Goal: Task Accomplishment & Management: Manage account settings

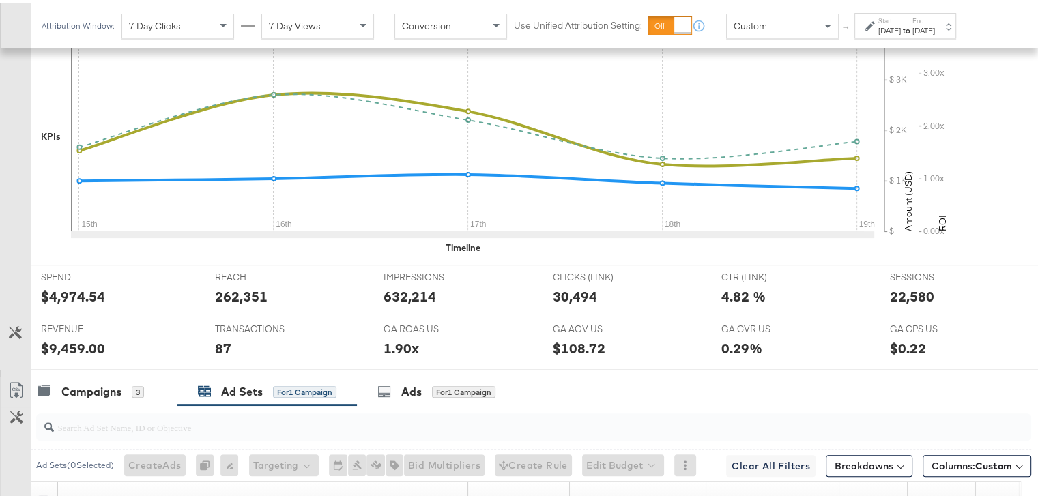
scroll to position [414, 0]
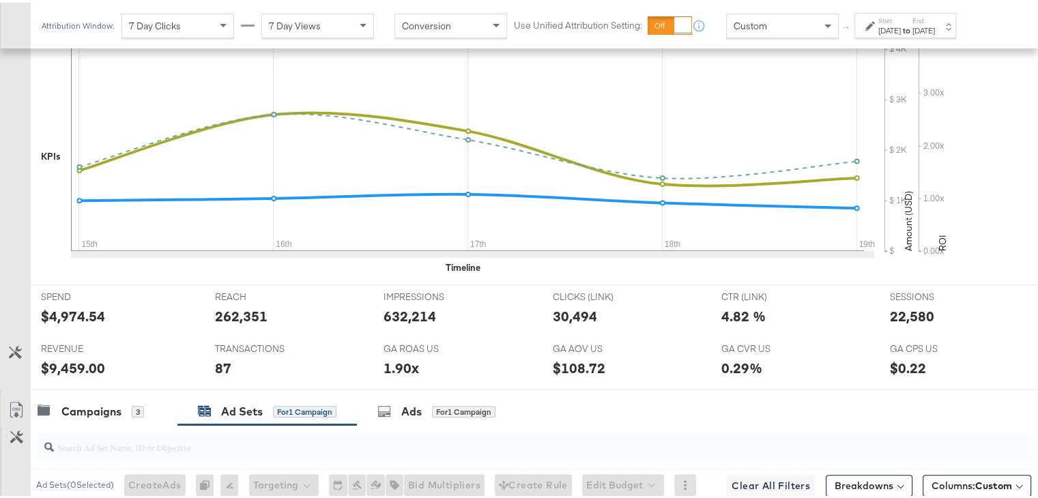
click at [900, 16] on label "Start:" at bounding box center [889, 18] width 23 height 9
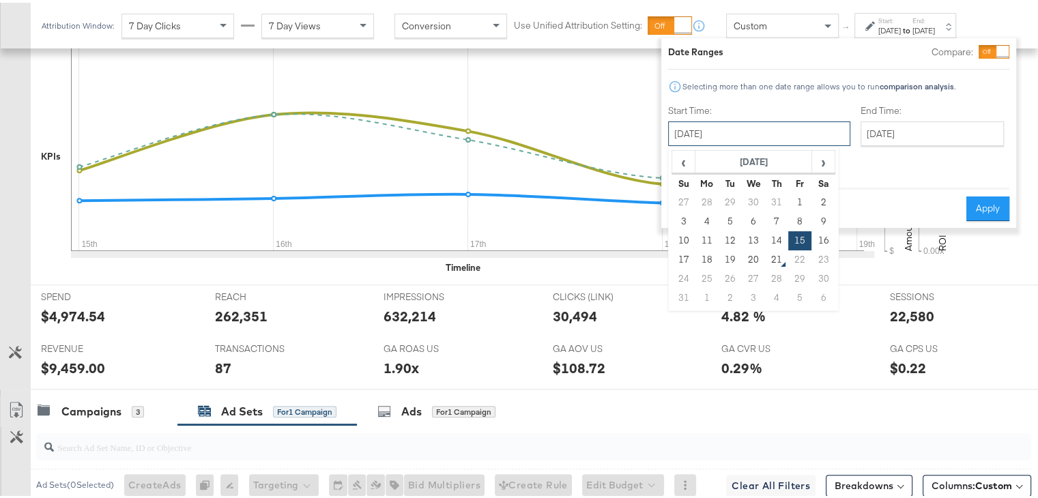
click at [732, 127] on input "August 15th 2025" at bounding box center [759, 131] width 182 height 25
click at [677, 167] on span "‹" at bounding box center [683, 159] width 21 height 20
click at [686, 276] on td "27" at bounding box center [683, 276] width 23 height 19
type input "July 27th 2025"
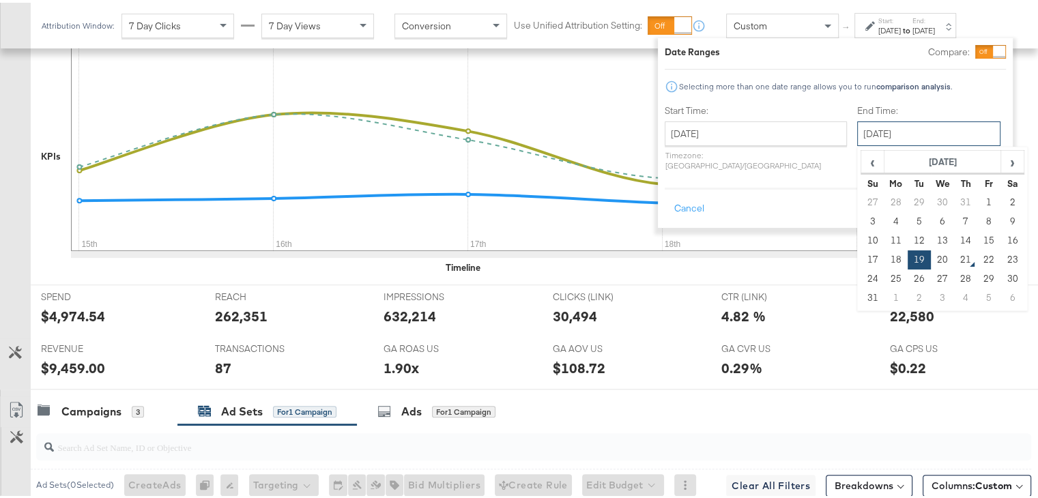
click at [907, 129] on input "August 19th 2025" at bounding box center [928, 131] width 143 height 25
click at [930, 260] on td "20" at bounding box center [941, 257] width 23 height 19
type input "[DATE]"
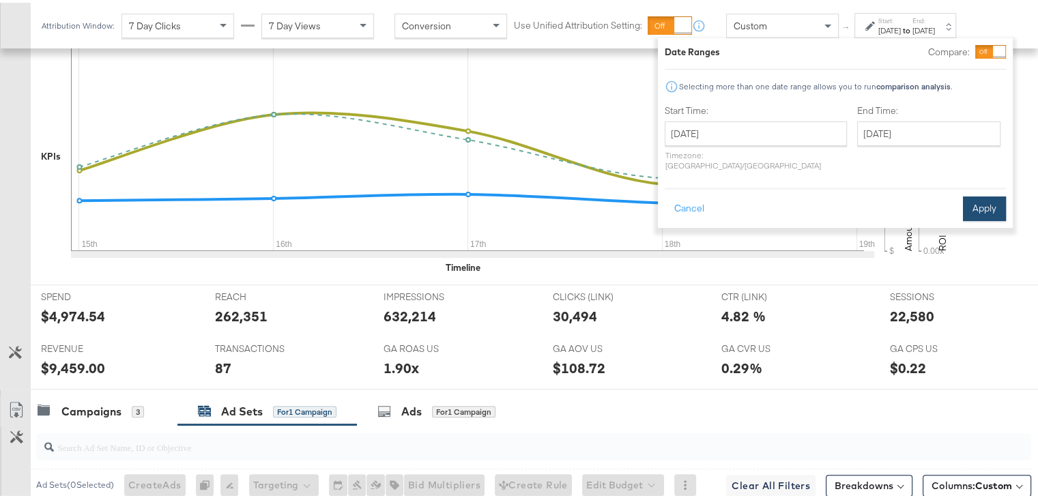
click at [990, 194] on button "Apply" at bounding box center [984, 206] width 43 height 25
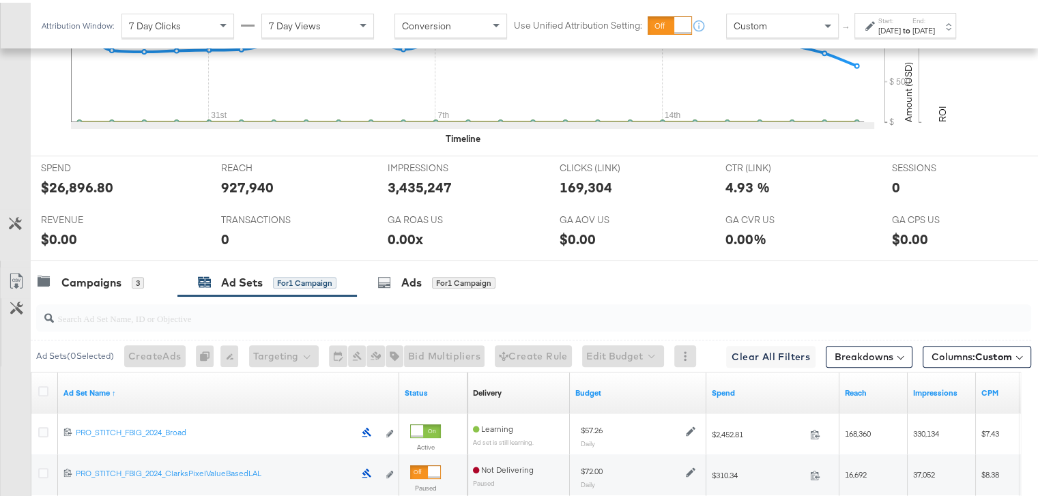
scroll to position [676, 0]
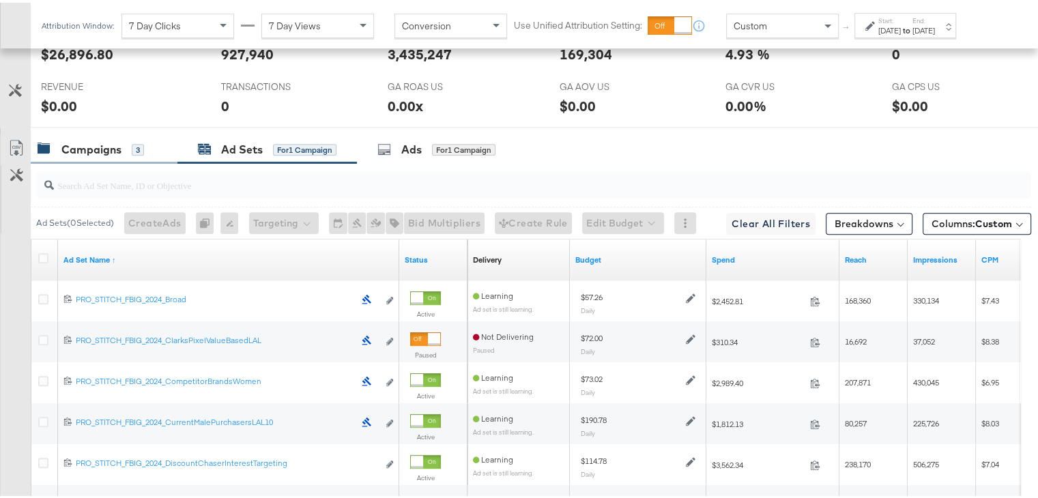
click at [111, 153] on div "Campaigns 3" at bounding box center [104, 146] width 147 height 29
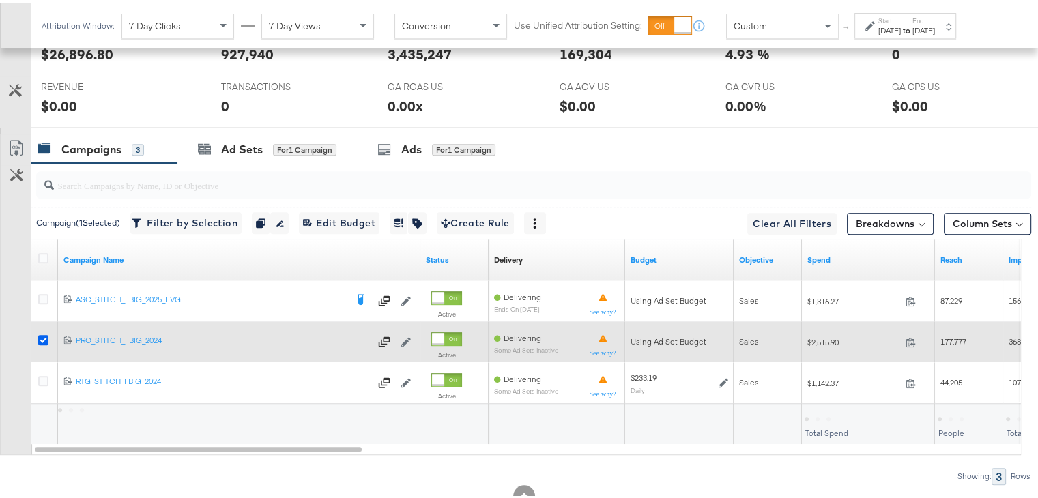
click at [40, 332] on icon at bounding box center [43, 337] width 10 height 10
click at [0, 0] on input "checkbox" at bounding box center [0, 0] width 0 height 0
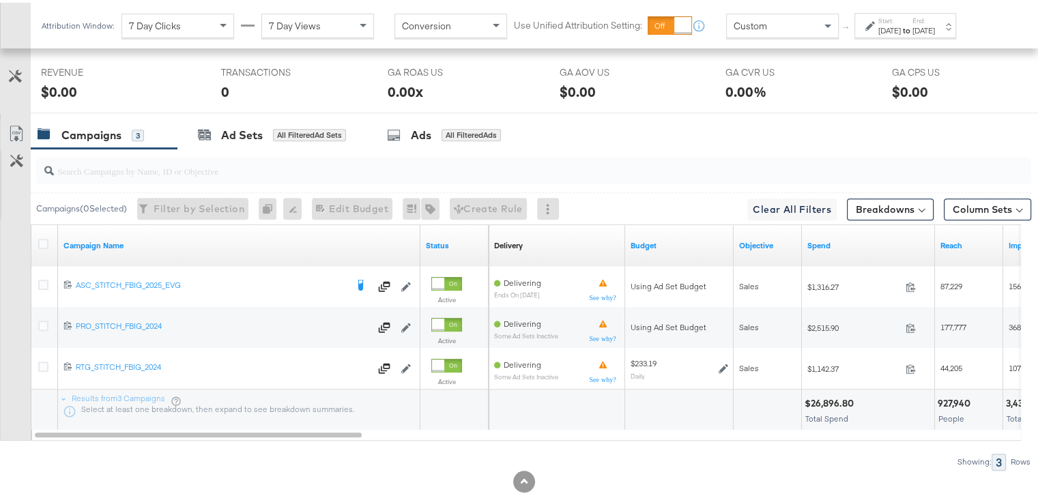
scroll to position [695, 0]
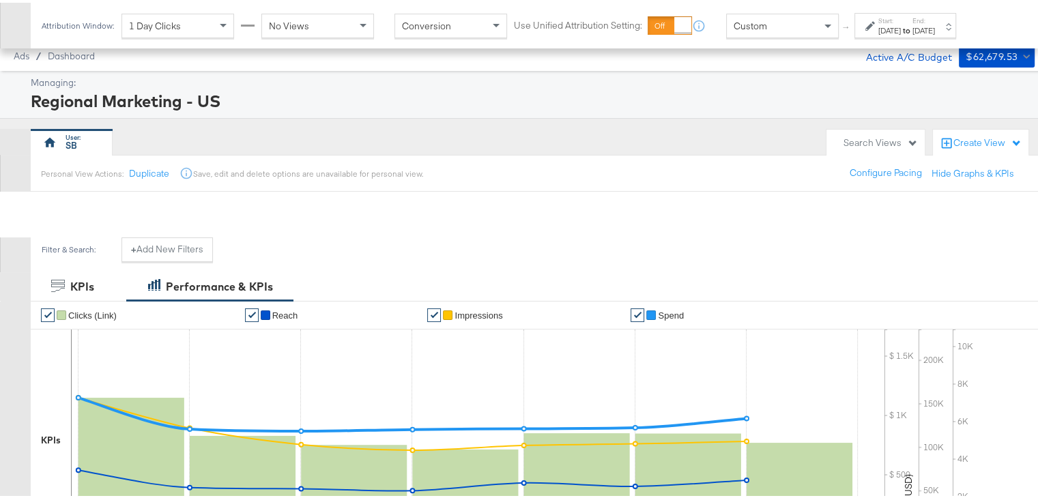
scroll to position [495, 0]
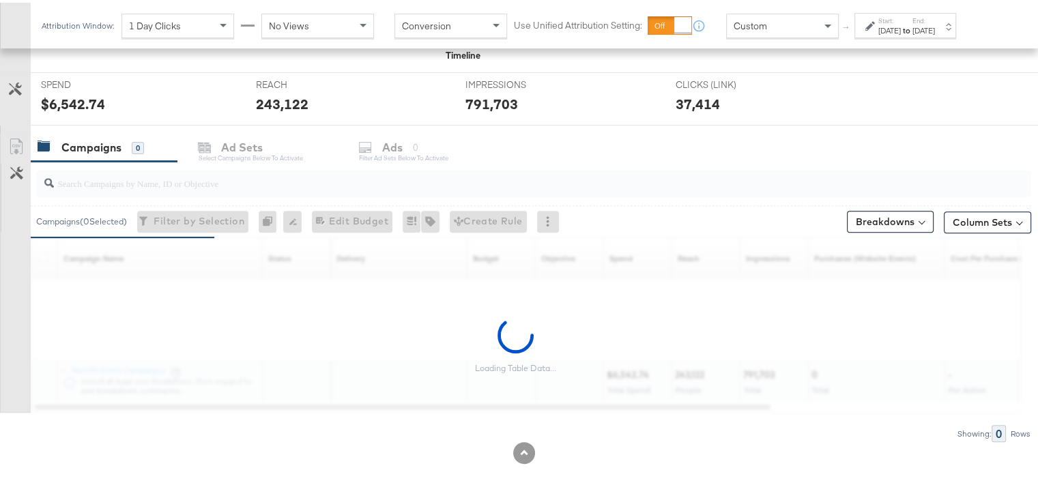
click at [900, 31] on div "Jul 27th 2025" at bounding box center [889, 28] width 23 height 11
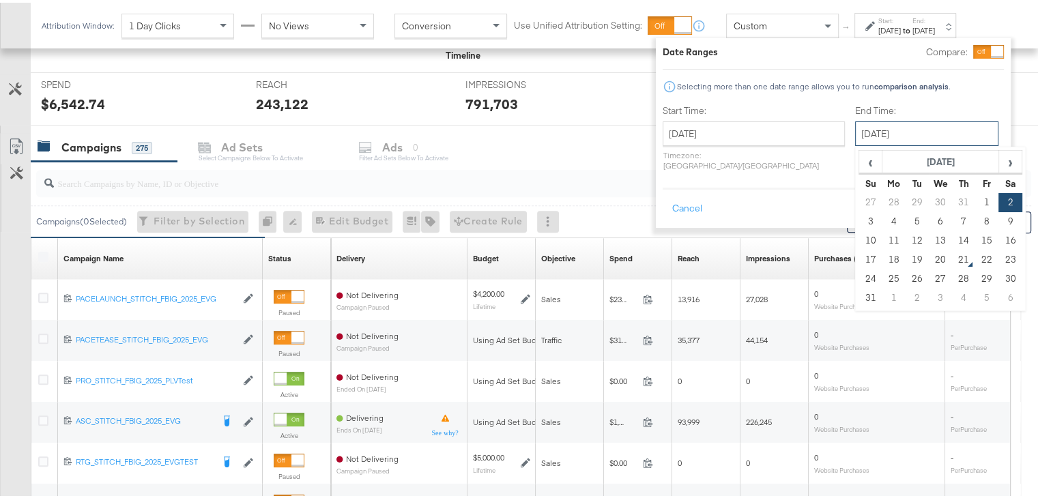
click at [870, 130] on input "August 2nd 2025" at bounding box center [926, 131] width 143 height 25
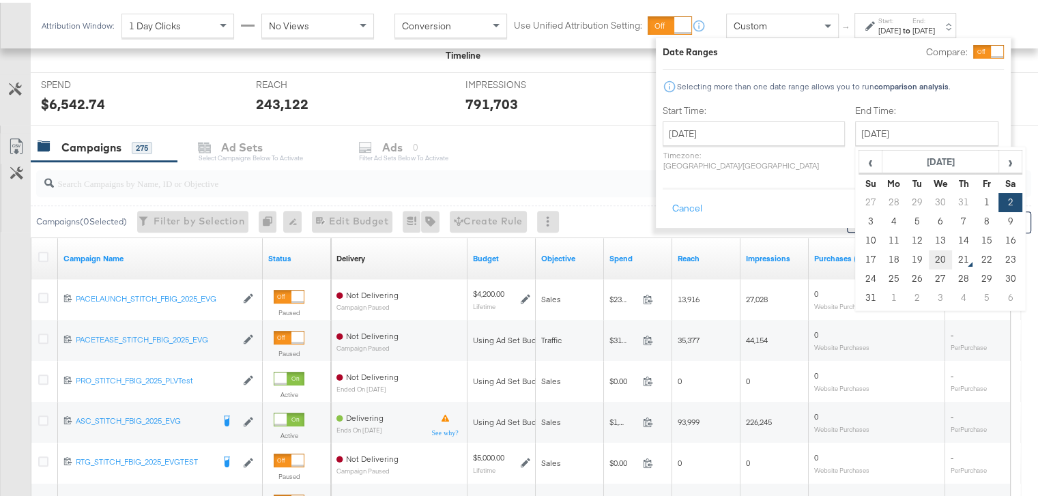
click at [928, 250] on td "20" at bounding box center [939, 257] width 23 height 19
type input "August 20th 2025"
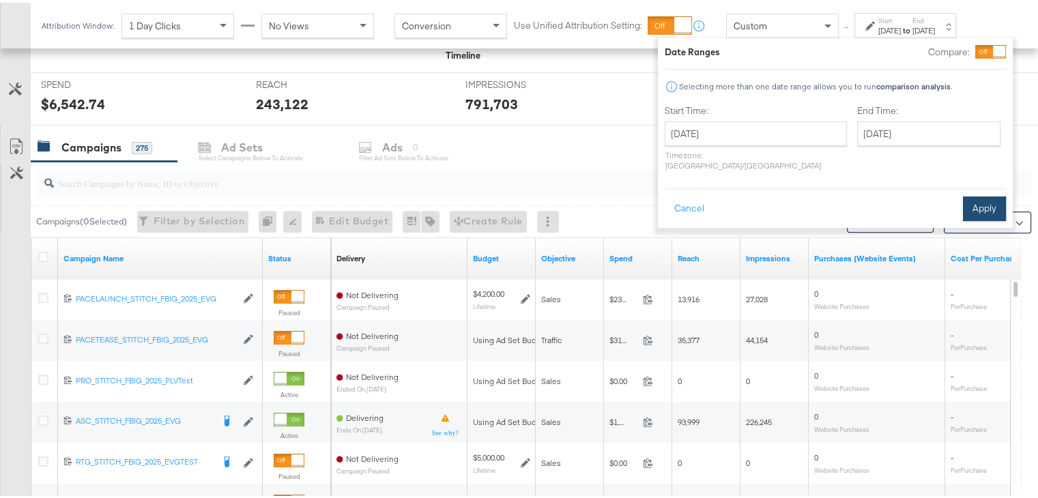
click at [988, 194] on button "Apply" at bounding box center [984, 206] width 43 height 25
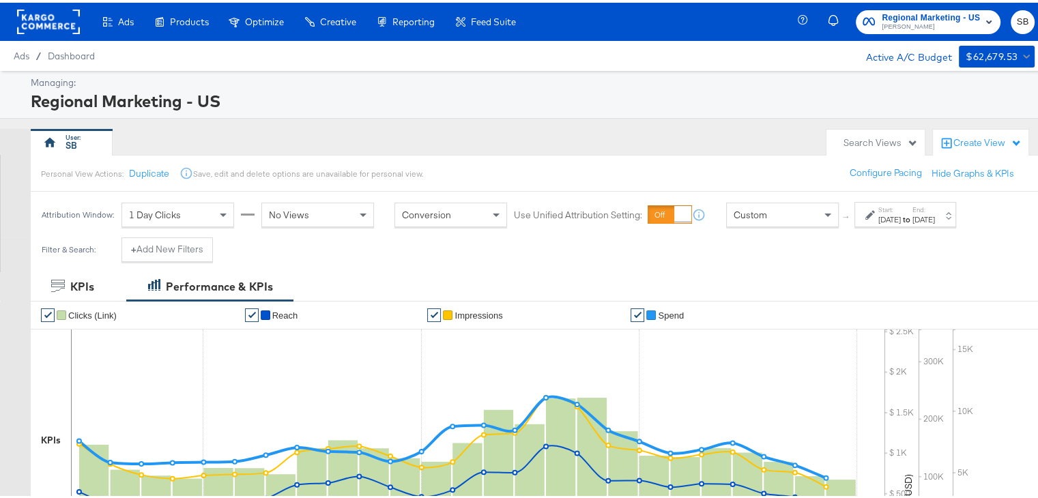
scroll to position [0, 0]
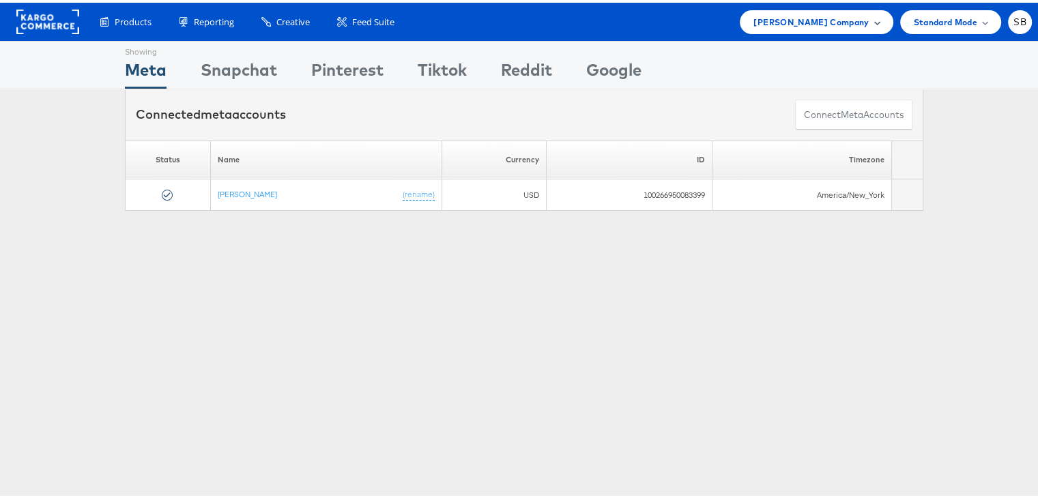
click at [781, 19] on span "Steve Madden Company" at bounding box center [810, 19] width 115 height 14
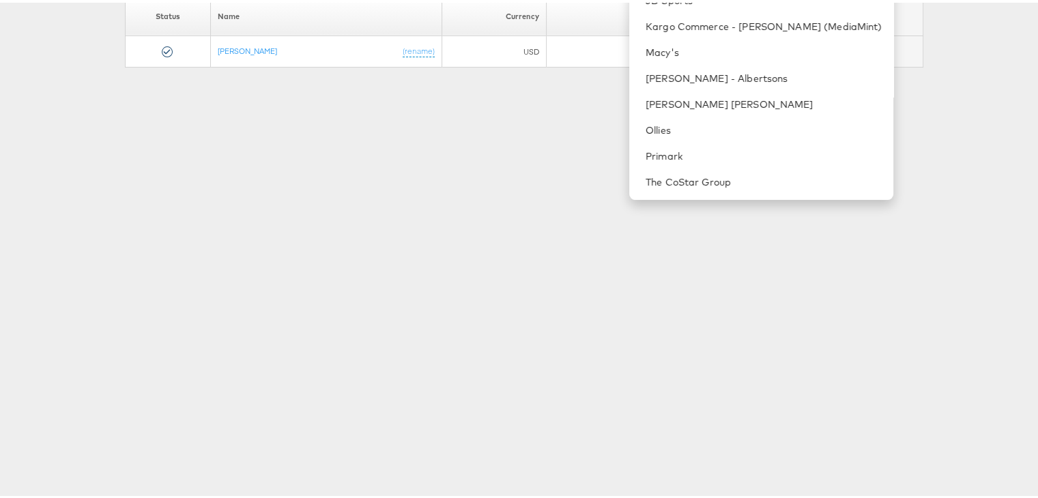
scroll to position [146, 0]
click at [704, 178] on link "The CoStar Group" at bounding box center [763, 177] width 237 height 14
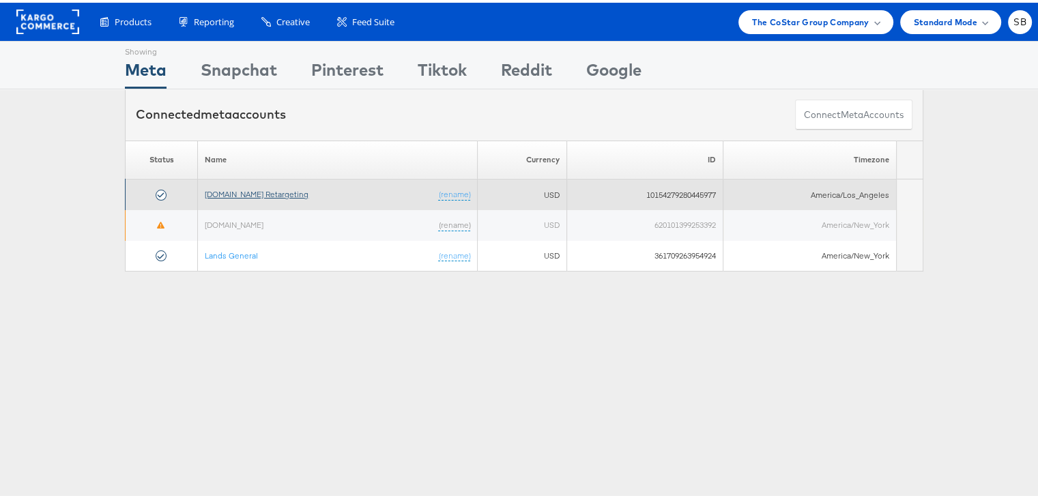
click at [217, 190] on link "[DOMAIN_NAME] Retargeting" at bounding box center [257, 191] width 104 height 10
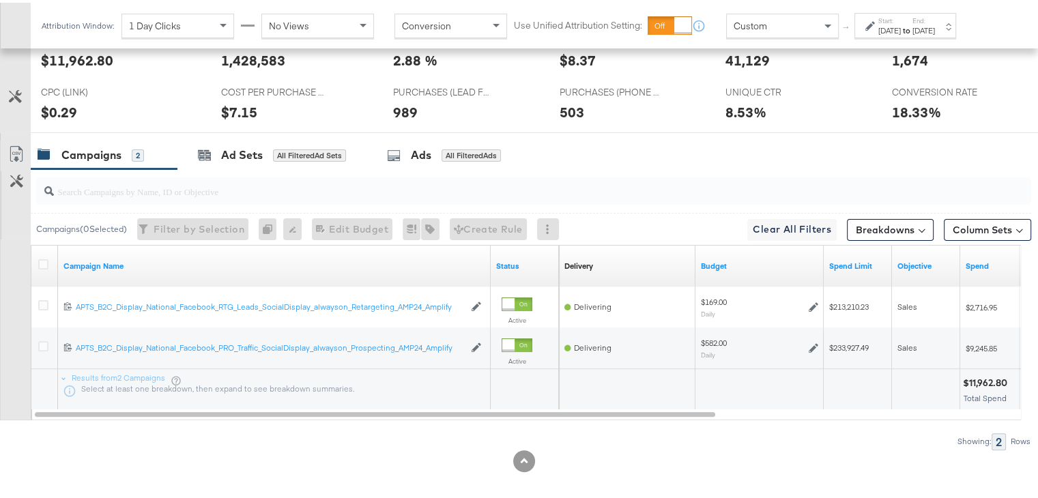
scroll to position [341, 0]
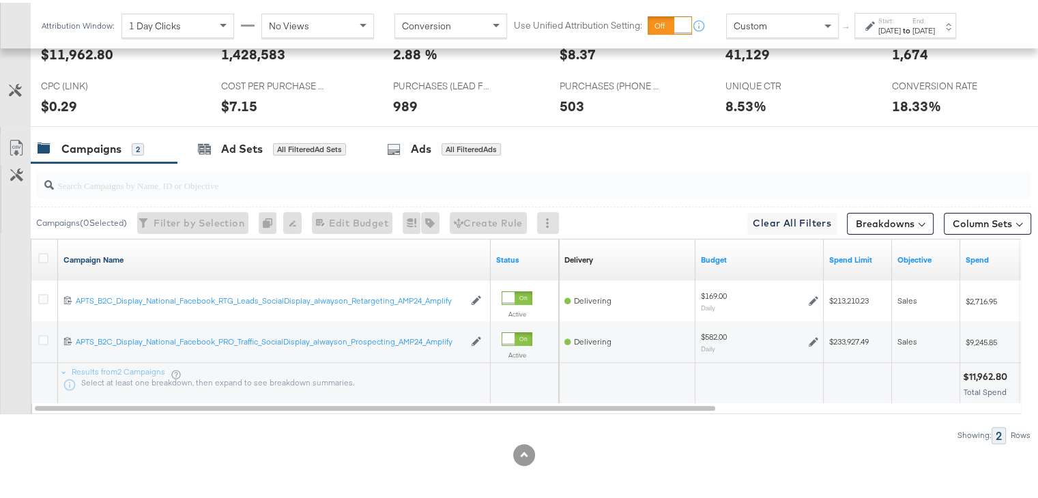
click at [104, 254] on link "Campaign Name" at bounding box center [274, 257] width 422 height 11
click at [104, 254] on link "Campaign Name ↓" at bounding box center [274, 257] width 422 height 11
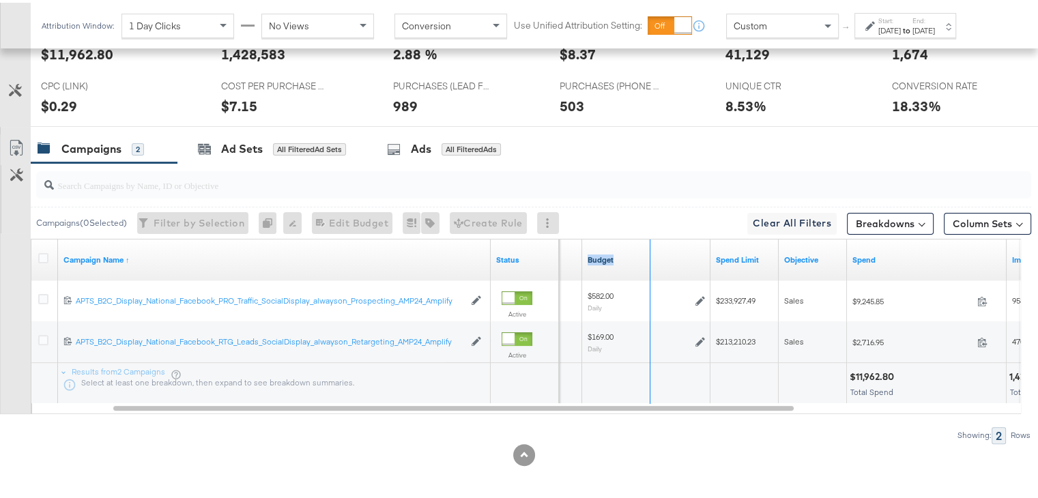
drag, startPoint x: 707, startPoint y: 246, endPoint x: 633, endPoint y: 251, distance: 73.9
click at [633, 251] on div "Budget" at bounding box center [646, 257] width 128 height 41
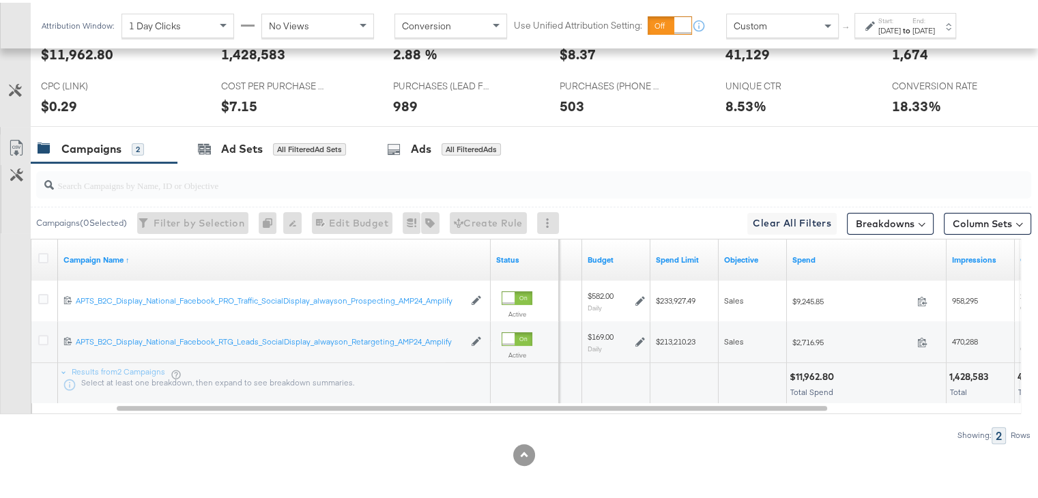
click at [630, 424] on div "Showing: 2 Rows" at bounding box center [515, 432] width 1031 height 17
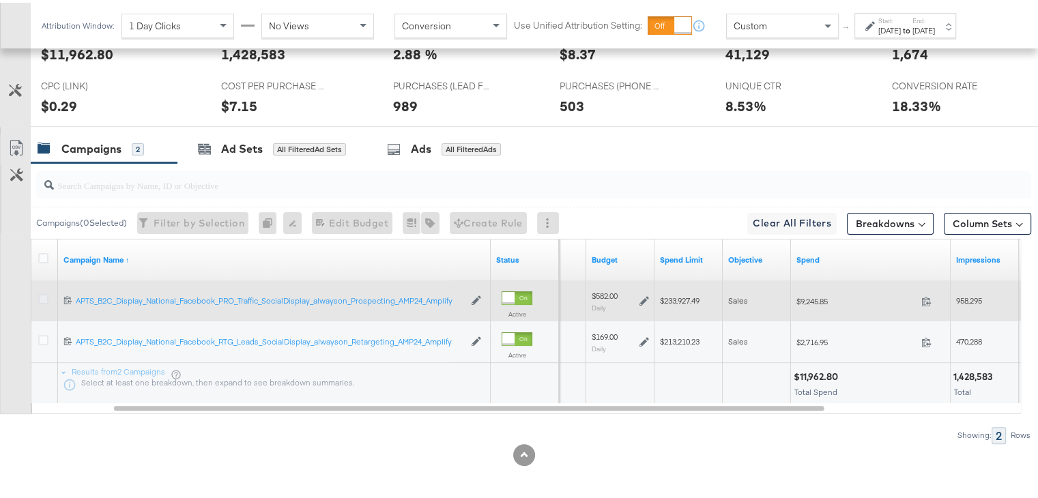
click at [46, 294] on icon at bounding box center [43, 296] width 10 height 10
click at [0, 0] on input "checkbox" at bounding box center [0, 0] width 0 height 0
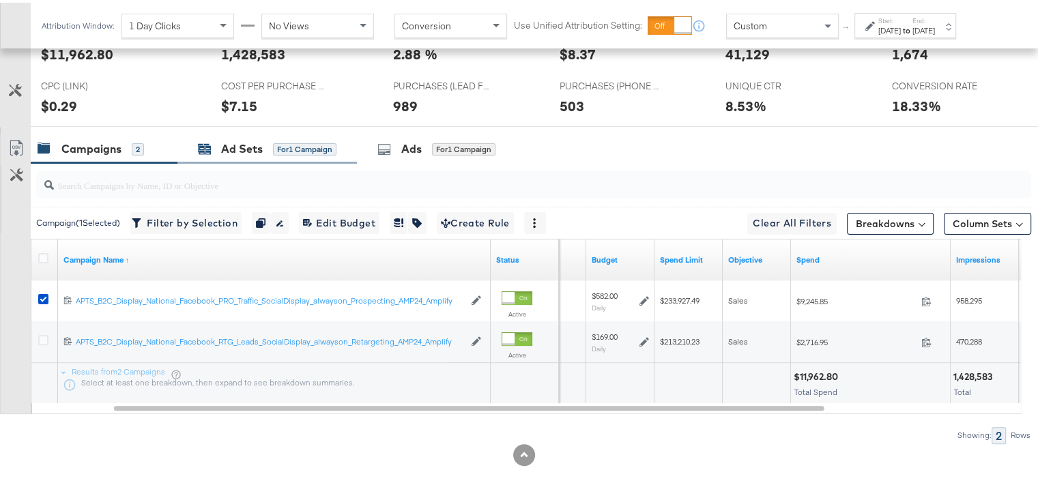
click at [241, 145] on div "Ad Sets" at bounding box center [242, 146] width 42 height 16
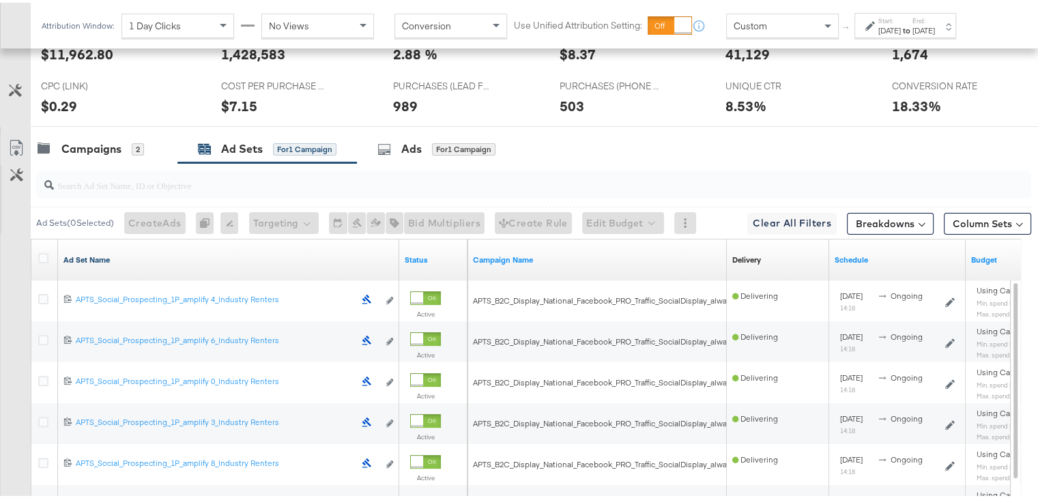
click at [92, 252] on link "Ad Set Name" at bounding box center [228, 257] width 330 height 11
click at [92, 252] on link "Ad Set Name ↓" at bounding box center [228, 257] width 330 height 11
click at [42, 253] on icon at bounding box center [43, 255] width 10 height 10
click at [0, 0] on input "checkbox" at bounding box center [0, 0] width 0 height 0
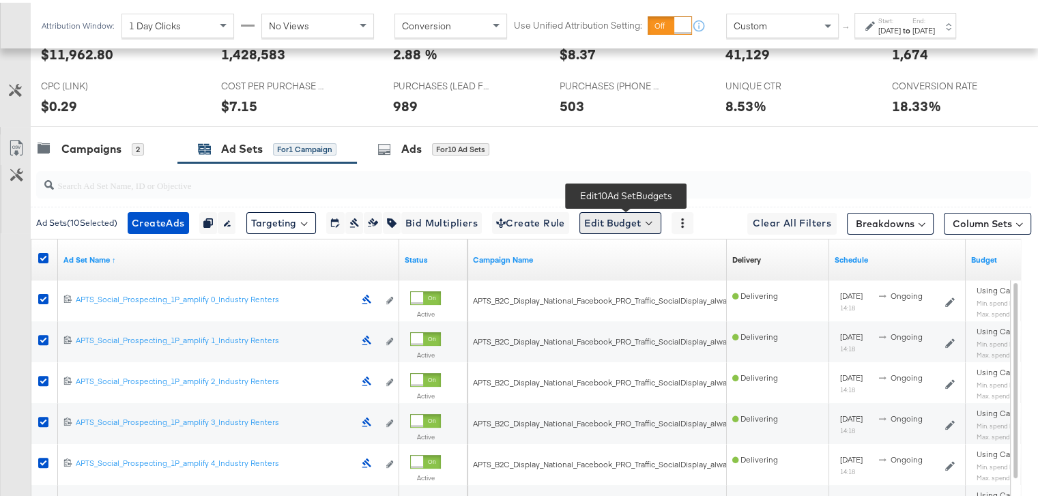
click at [644, 215] on button "Edit Budget" at bounding box center [620, 220] width 82 height 22
click at [621, 280] on span "Edit Ad Set Spend Limits" at bounding box center [635, 283] width 101 height 18
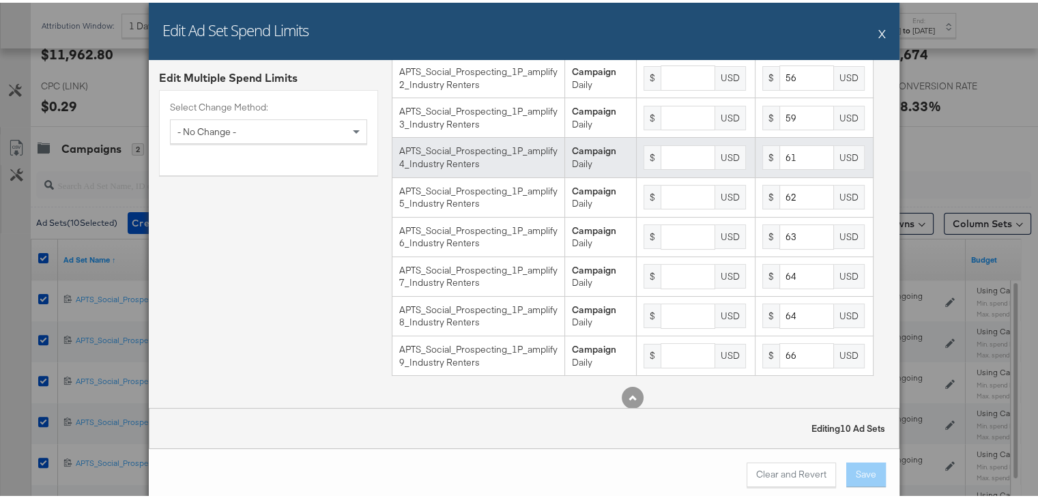
scroll to position [148, 0]
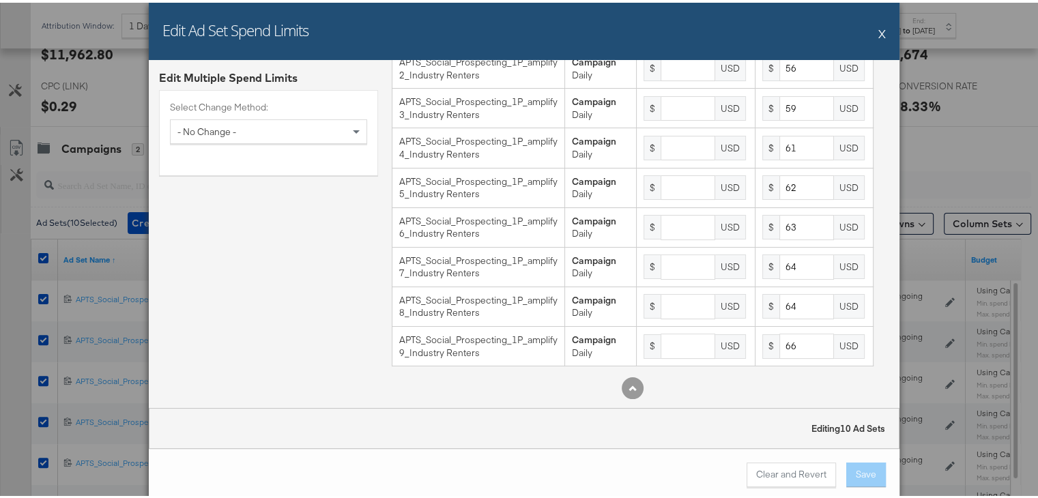
click at [870, 31] on div "Edit Ad Set Spend Limits X" at bounding box center [524, 28] width 750 height 57
click at [878, 29] on button "X" at bounding box center [882, 30] width 8 height 27
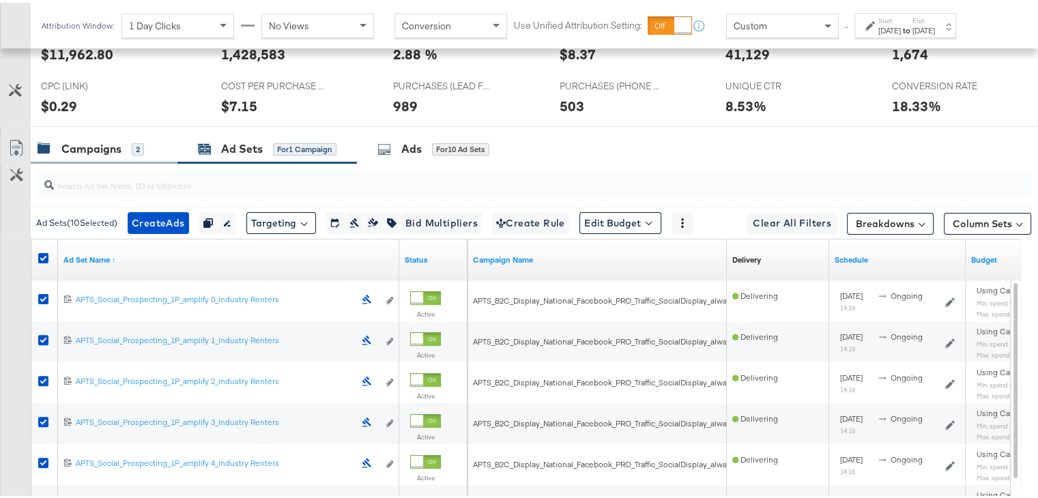
click at [110, 149] on div "Campaigns" at bounding box center [91, 146] width 60 height 16
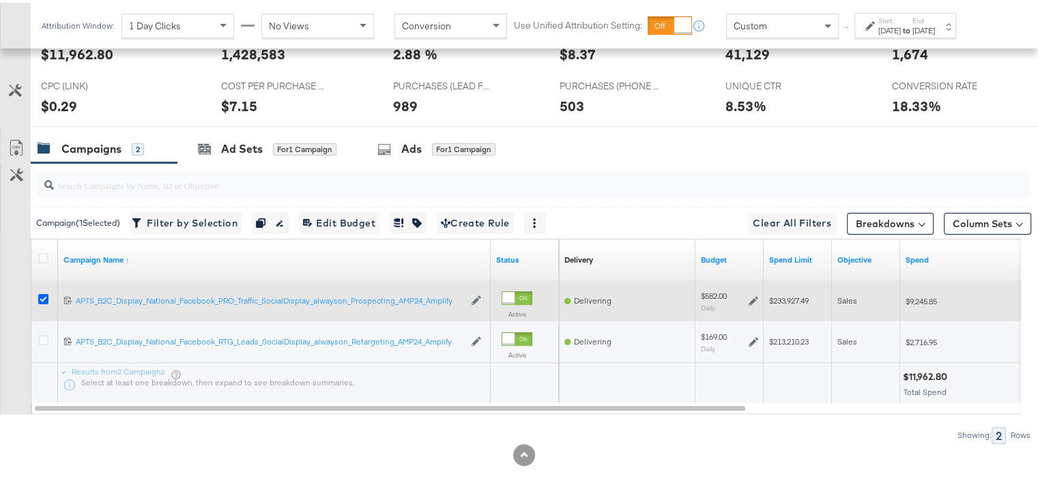
click at [40, 293] on icon at bounding box center [43, 296] width 10 height 10
click at [0, 0] on input "checkbox" at bounding box center [0, 0] width 0 height 0
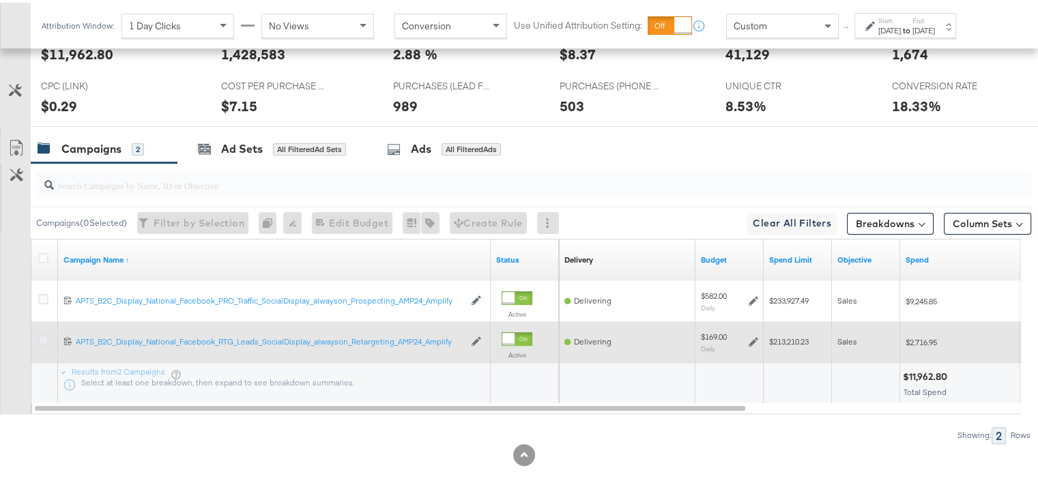
click at [43, 338] on icon at bounding box center [43, 337] width 10 height 10
click at [0, 0] on input "checkbox" at bounding box center [0, 0] width 0 height 0
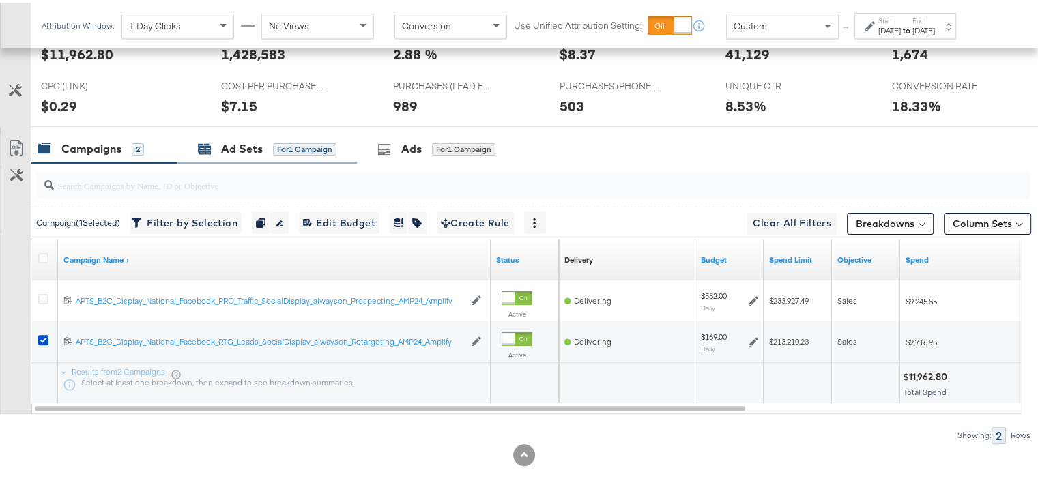
click at [237, 140] on div "Ad Sets" at bounding box center [242, 146] width 42 height 16
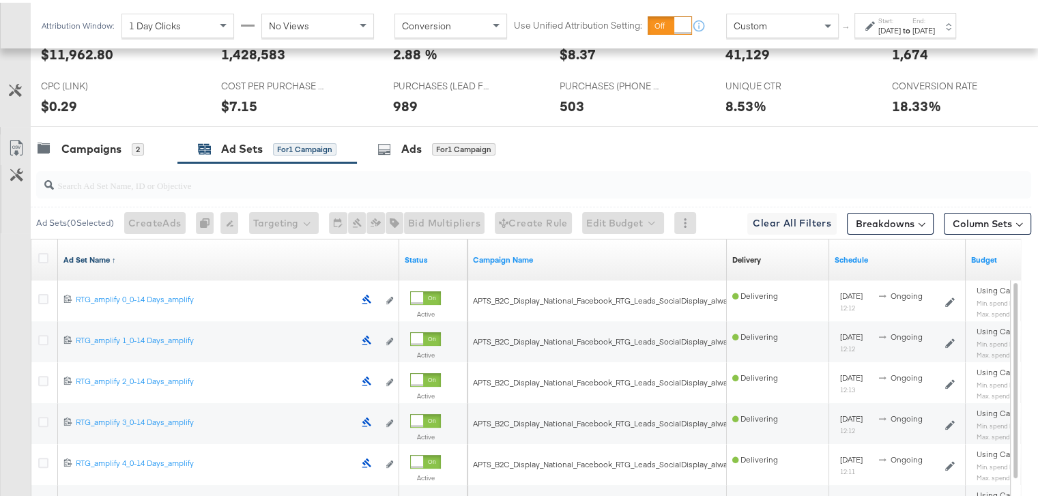
click at [96, 256] on link "Ad Set Name ↑" at bounding box center [228, 257] width 330 height 11
click at [96, 256] on link "Ad Set Name ↓" at bounding box center [228, 257] width 330 height 11
click at [43, 253] on icon at bounding box center [43, 255] width 10 height 10
click at [0, 0] on input "checkbox" at bounding box center [0, 0] width 0 height 0
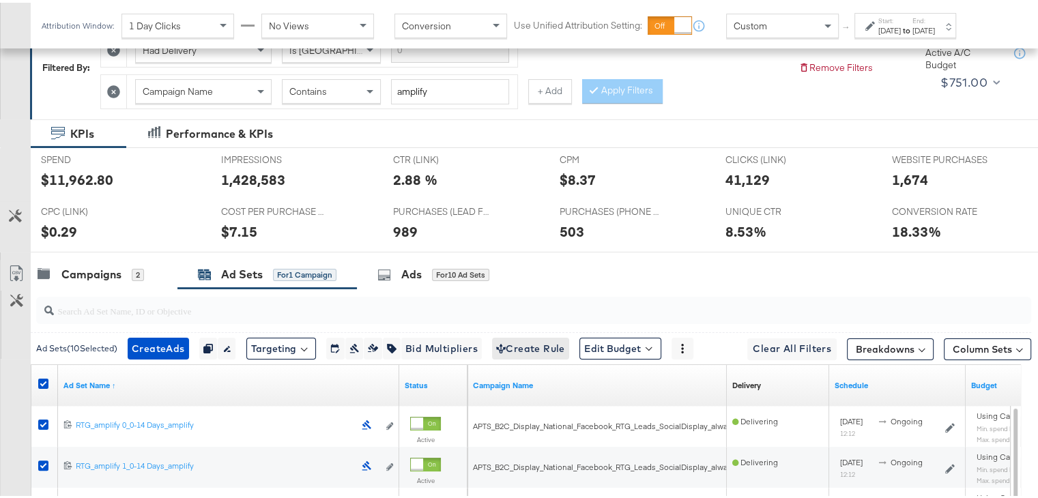
scroll to position [192, 0]
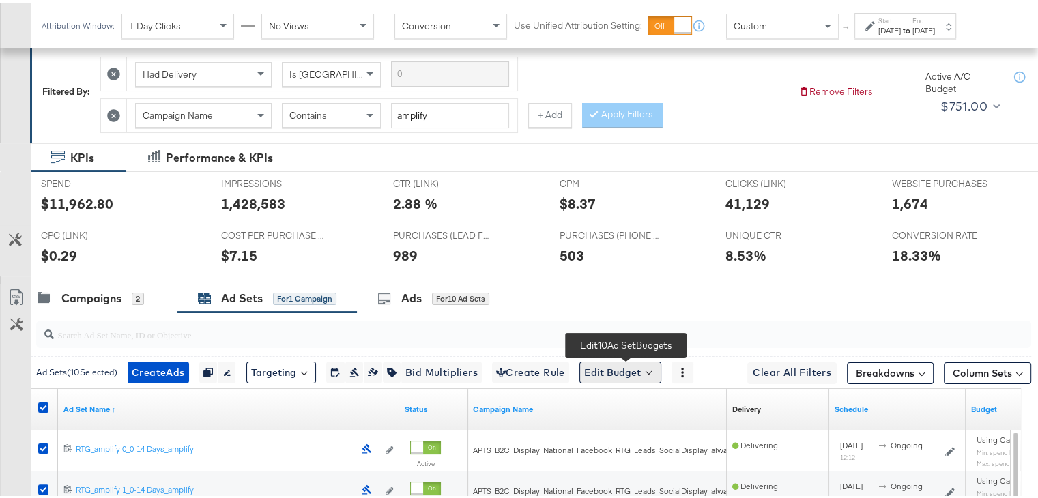
click at [611, 370] on button "Edit Budget" at bounding box center [620, 370] width 82 height 22
click at [634, 432] on span "Edit Ad Set Spend Limits" at bounding box center [635, 433] width 101 height 18
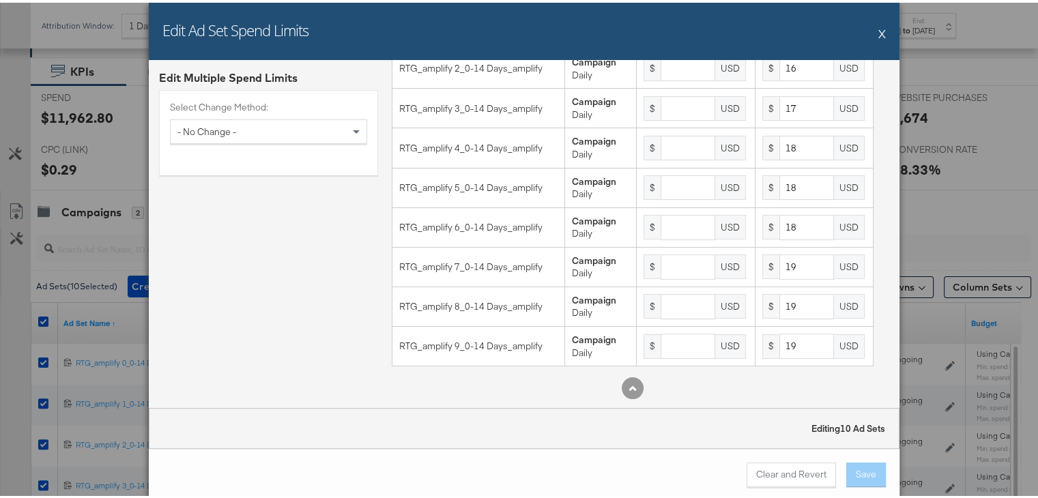
scroll to position [282, 0]
click at [878, 30] on button "X" at bounding box center [882, 30] width 8 height 27
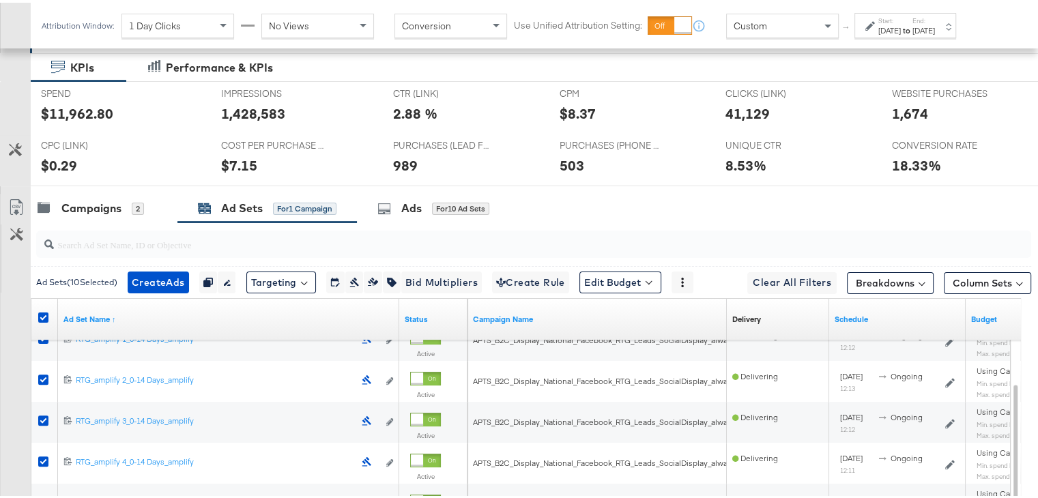
scroll to position [0, 0]
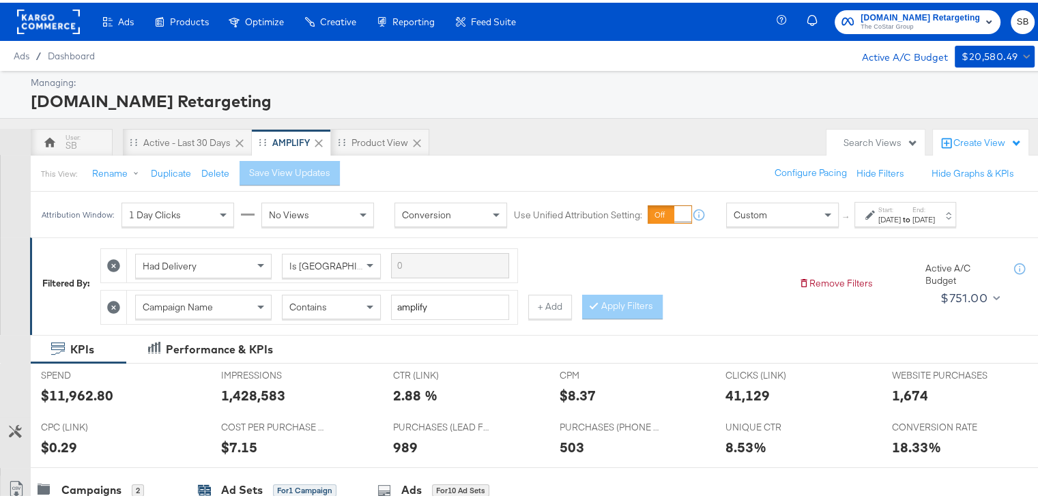
click at [46, 18] on rect at bounding box center [48, 19] width 63 height 25
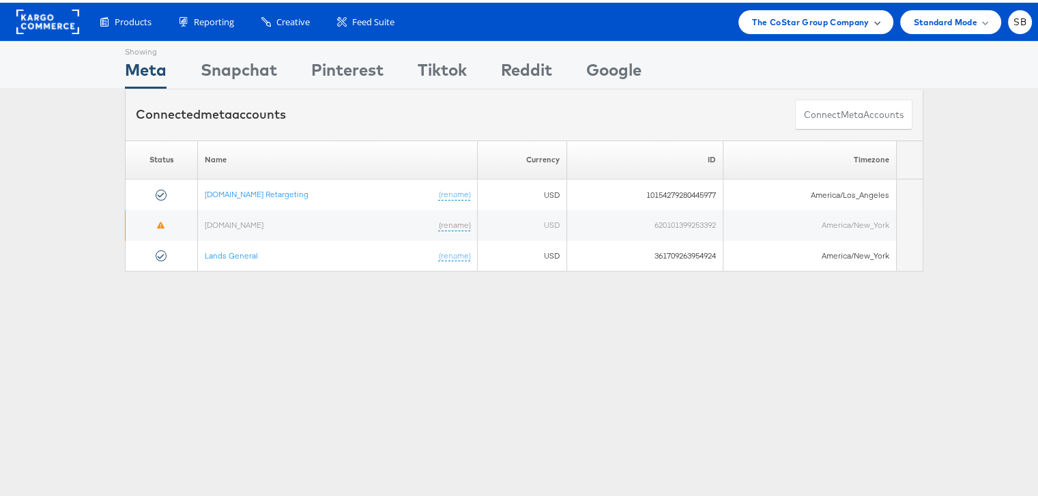
click at [808, 18] on span "The CoStar Group Company" at bounding box center [810, 19] width 117 height 14
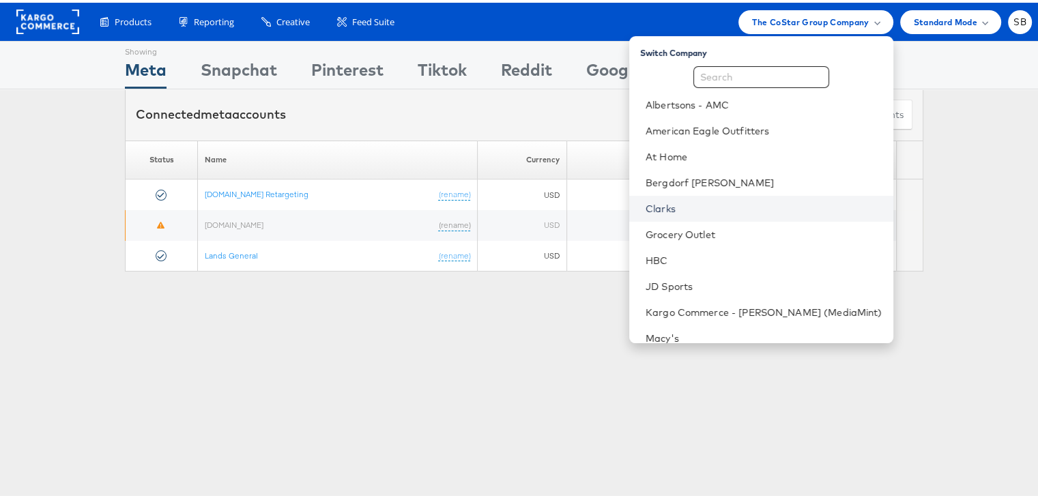
click at [711, 206] on link "Clarks" at bounding box center [763, 206] width 237 height 14
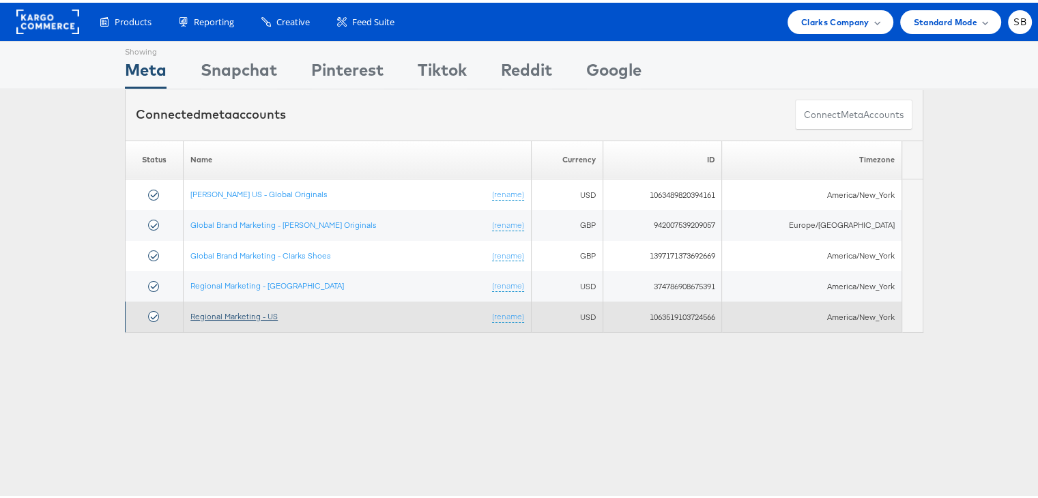
click at [226, 309] on link "Regional Marketing - US" at bounding box center [233, 313] width 87 height 10
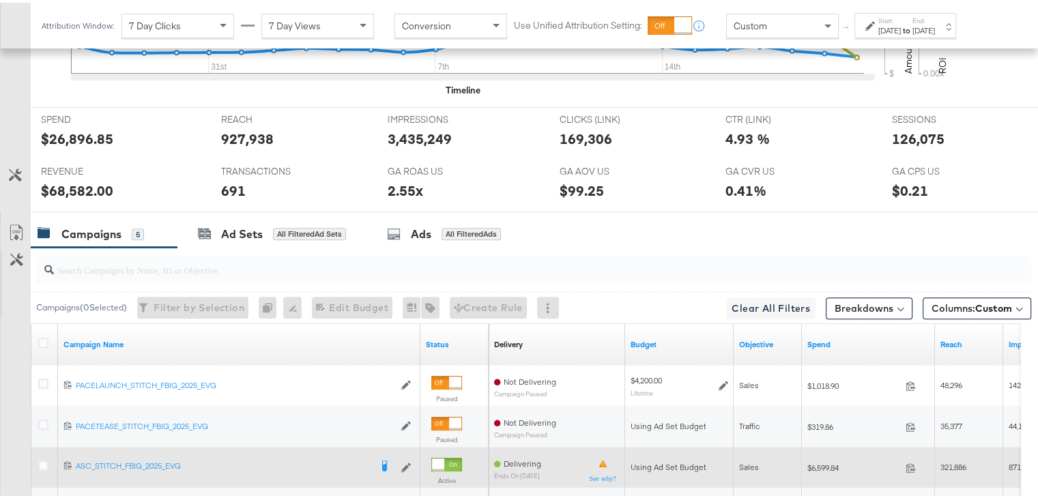
scroll to position [591, 0]
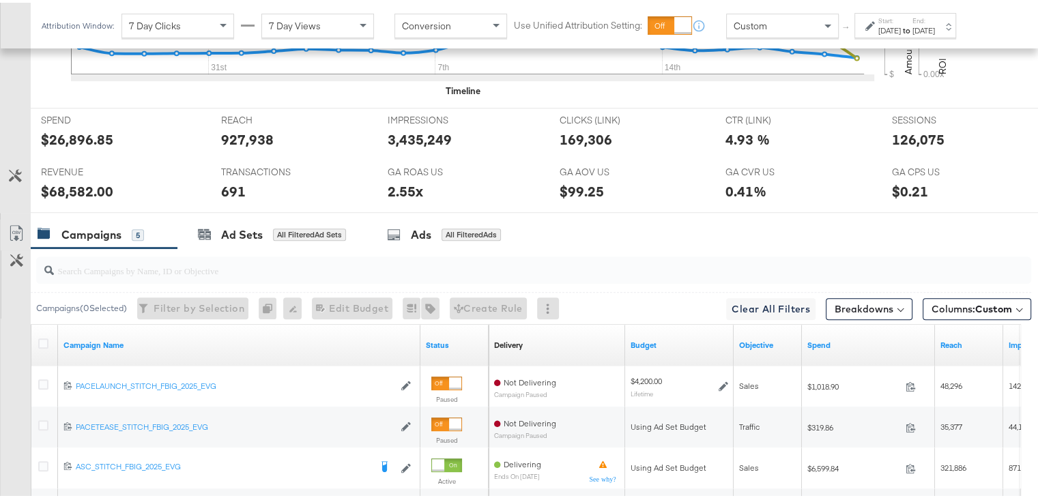
click at [935, 18] on div "Start: Jul 27th 2025 to End: Aug 20th 2025" at bounding box center [906, 24] width 57 height 20
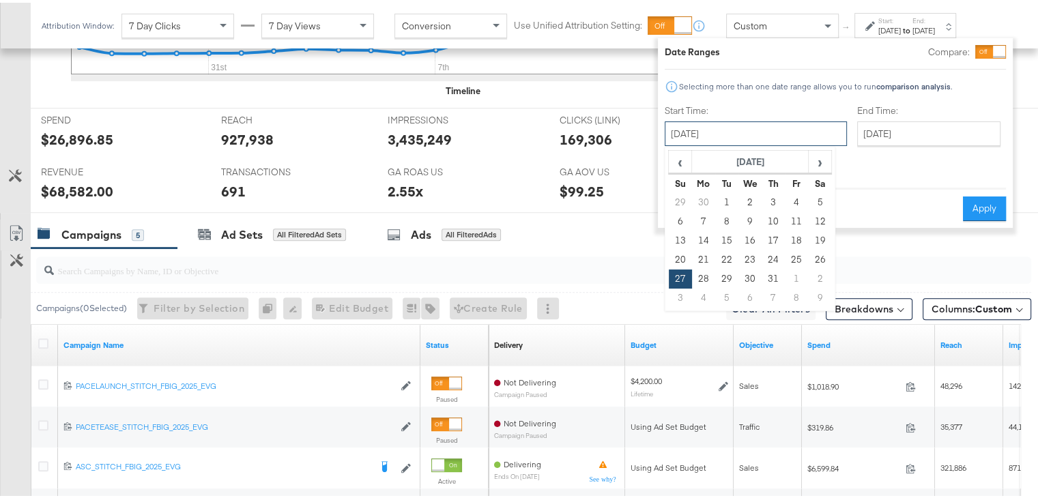
click at [735, 140] on input "July 27th 2025" at bounding box center [755, 131] width 182 height 25
click at [822, 151] on span "›" at bounding box center [819, 159] width 21 height 20
click at [744, 255] on td "20" at bounding box center [749, 257] width 23 height 19
type input "[DATE]"
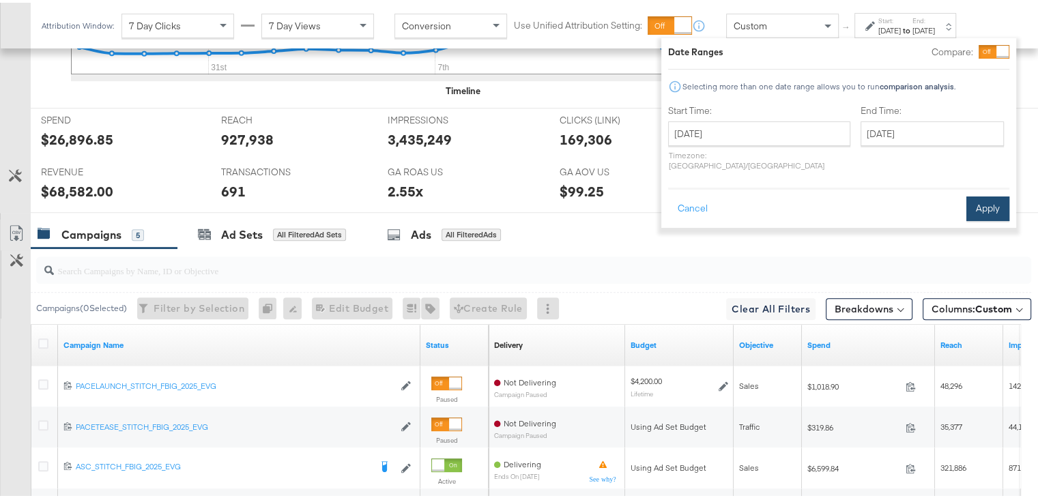
click at [978, 199] on button "Apply" at bounding box center [987, 206] width 43 height 25
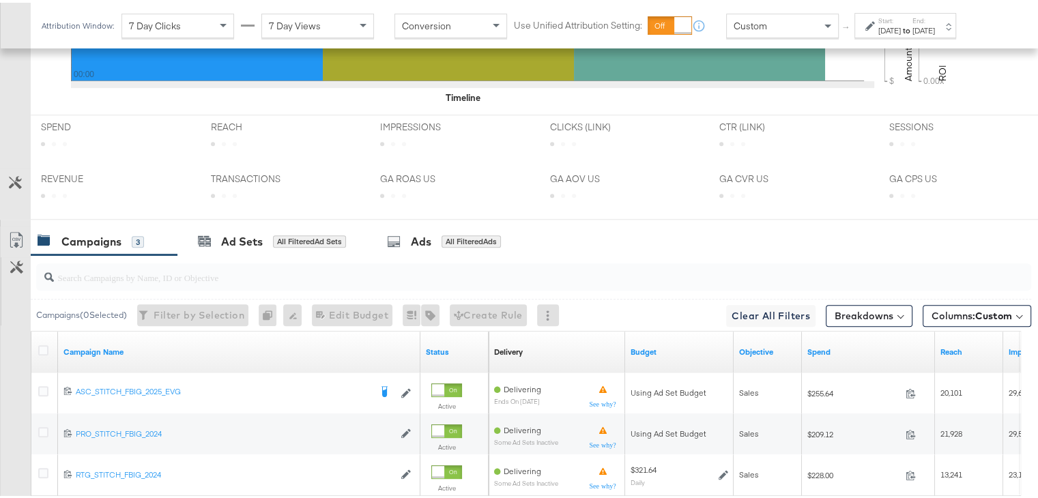
scroll to position [717, 0]
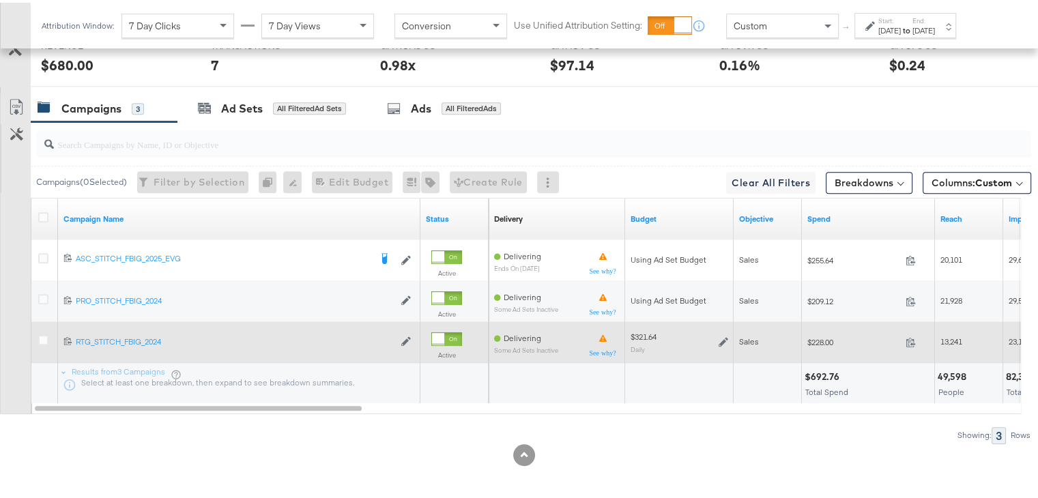
click at [816, 335] on span "$228.00" at bounding box center [853, 339] width 93 height 10
copy span "228.00"
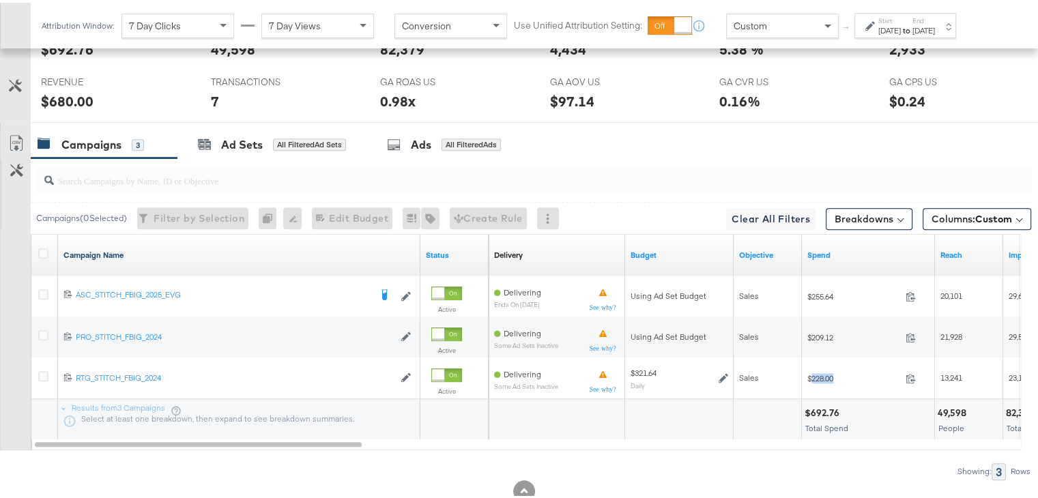
scroll to position [676, 0]
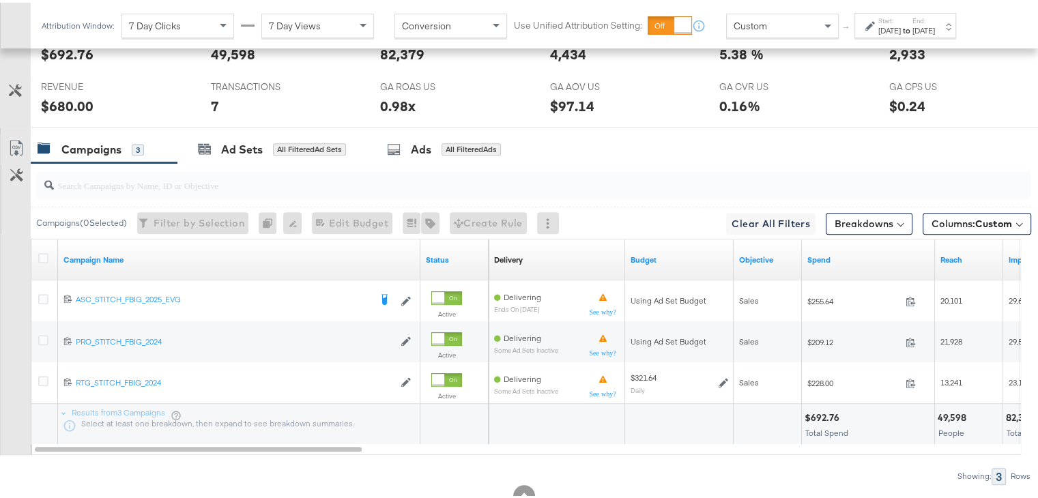
click at [900, 23] on div "[DATE]" at bounding box center [889, 28] width 23 height 11
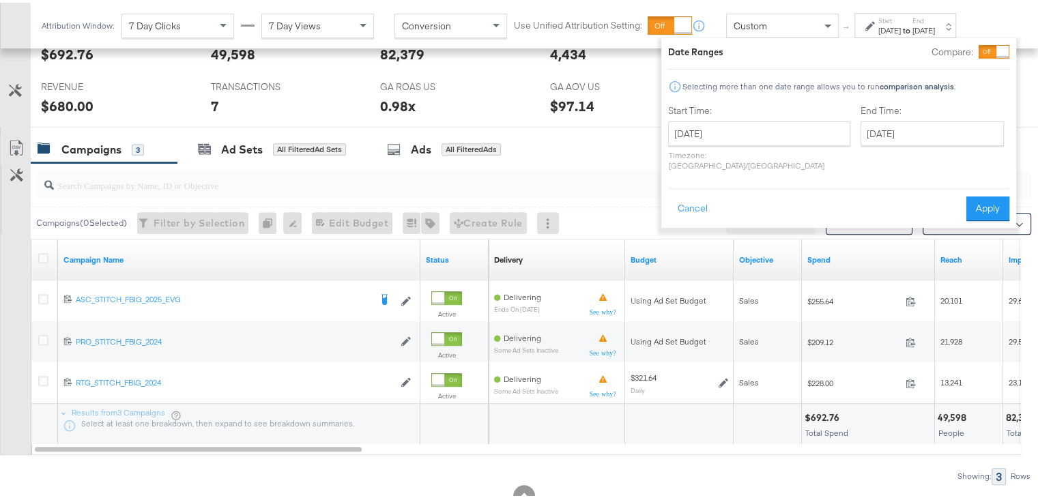
click at [507, 102] on div "0.98x" at bounding box center [454, 103] width 149 height 20
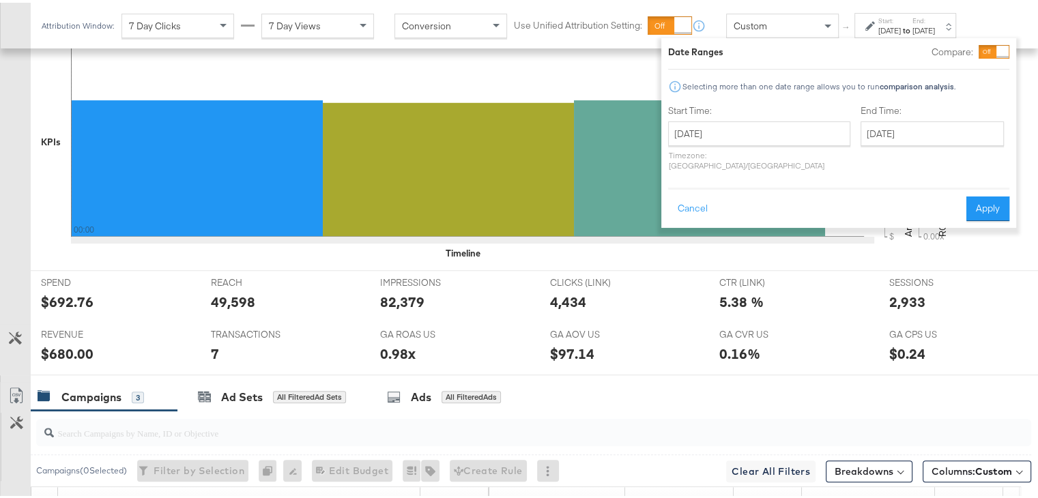
scroll to position [398, 0]
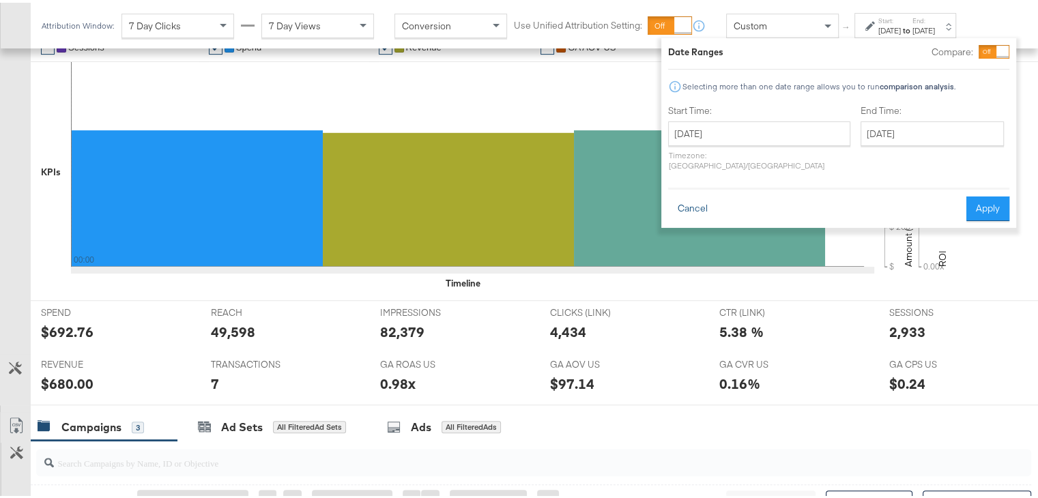
click at [696, 199] on button "Cancel" at bounding box center [692, 206] width 49 height 25
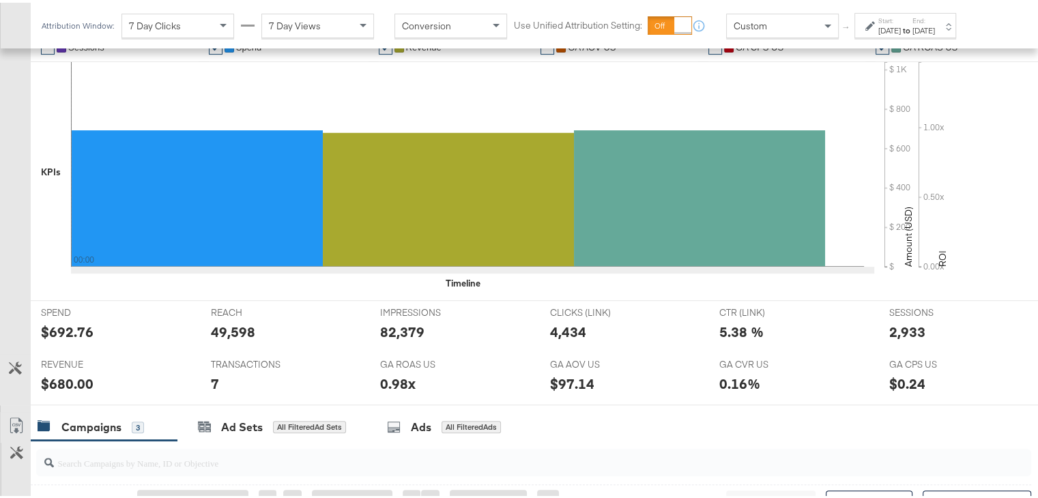
scroll to position [0, 0]
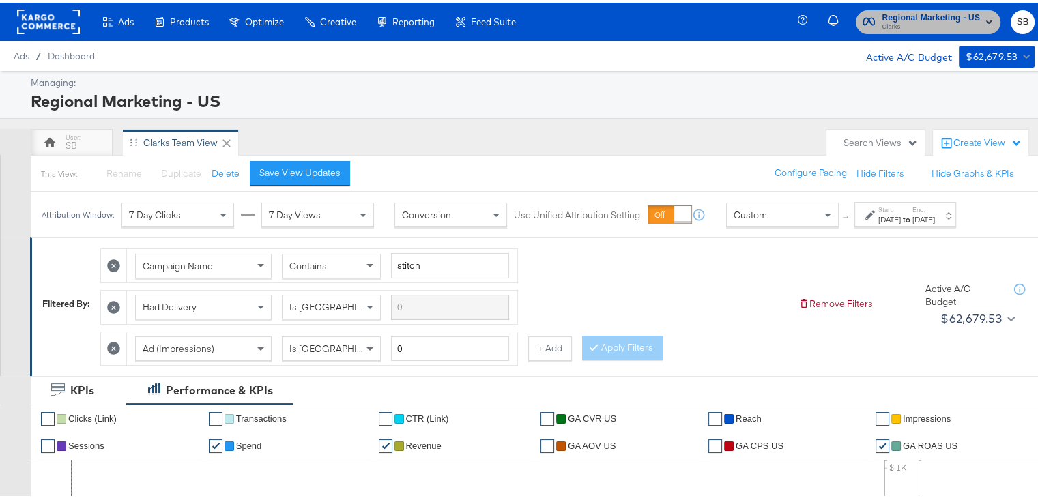
click at [892, 30] on button "Regional Marketing - US Clarks" at bounding box center [927, 20] width 145 height 24
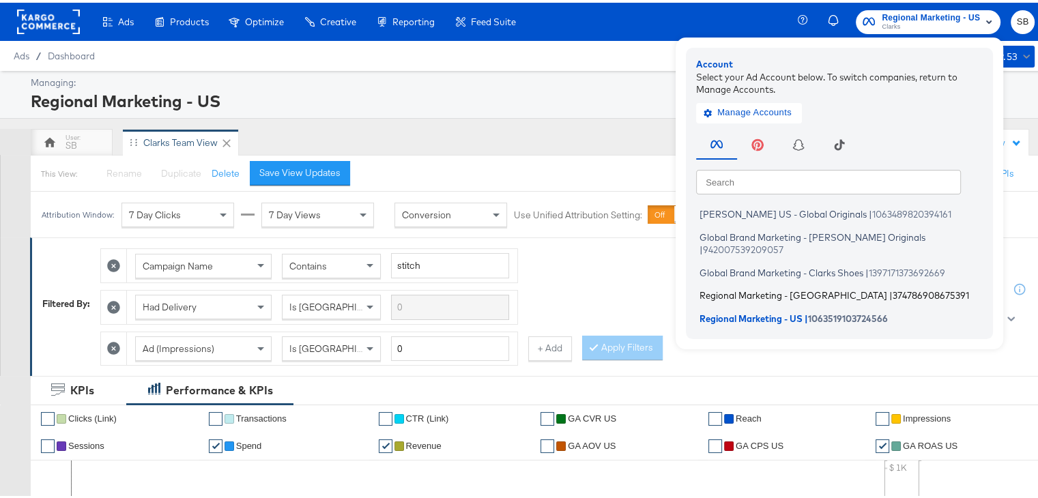
click at [735, 287] on span "Regional Marketing - CA" at bounding box center [793, 292] width 188 height 11
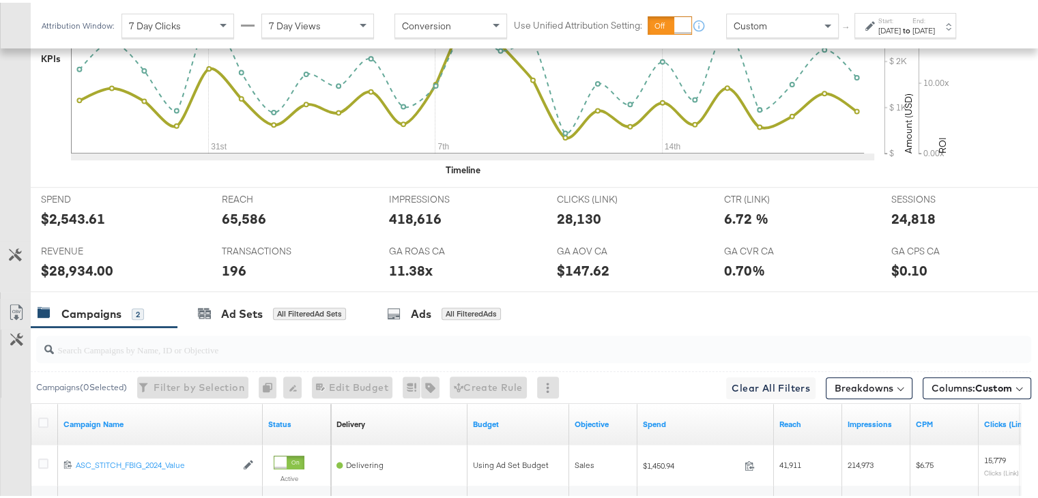
scroll to position [676, 0]
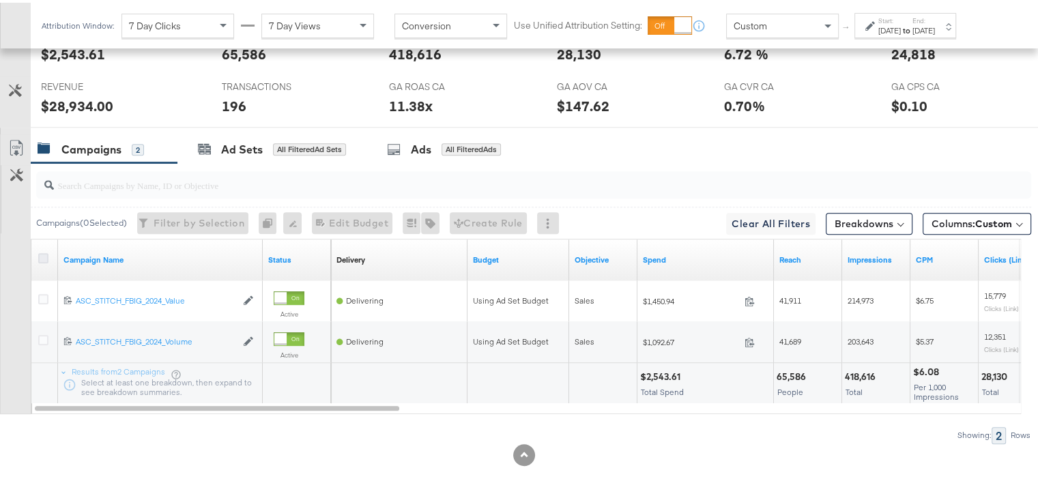
click at [44, 252] on icon at bounding box center [43, 255] width 10 height 10
click at [0, 0] on input "checkbox" at bounding box center [0, 0] width 0 height 0
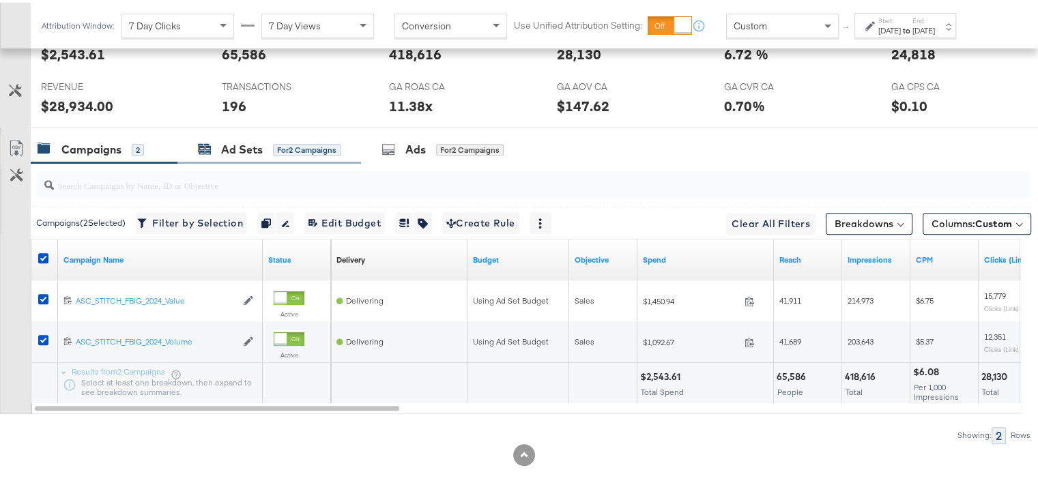
click at [237, 145] on div "Ad Sets" at bounding box center [242, 147] width 42 height 16
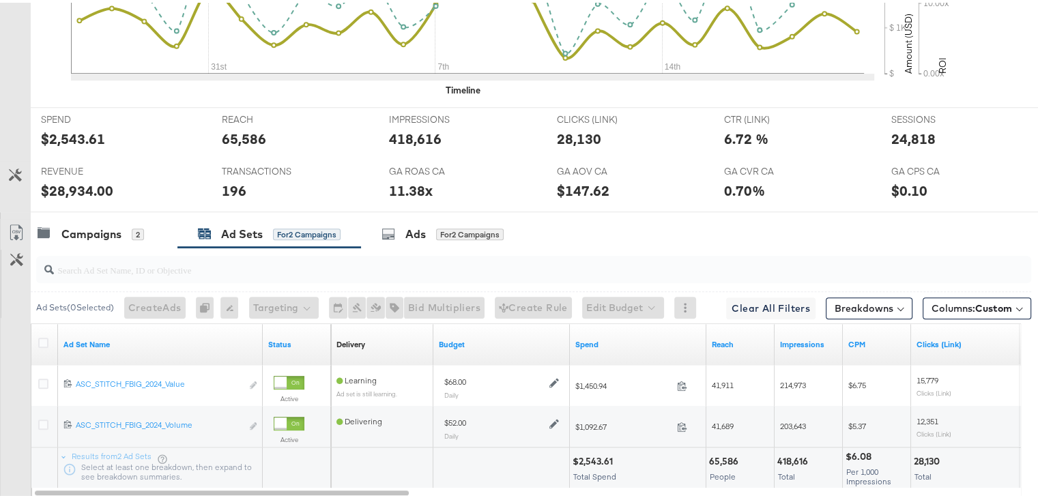
scroll to position [0, 0]
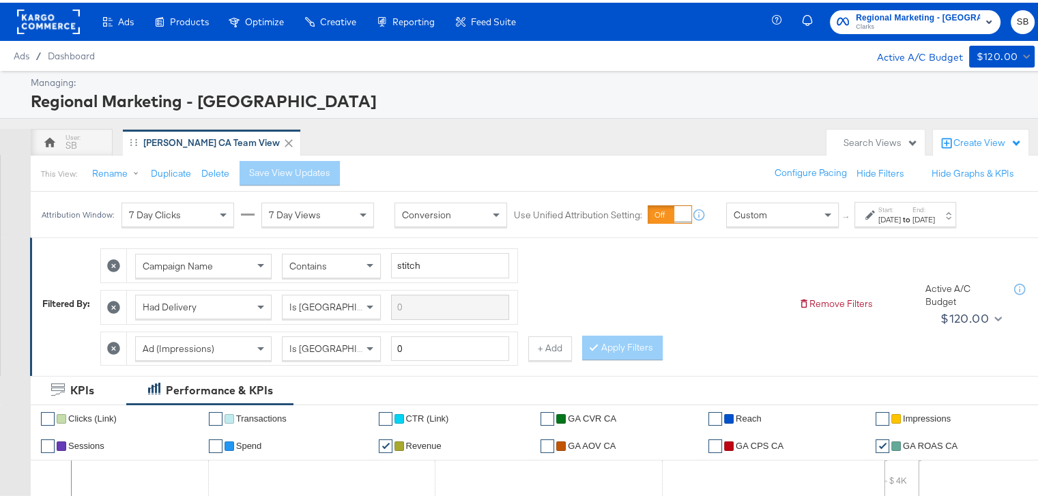
click at [46, 19] on rect at bounding box center [48, 19] width 63 height 25
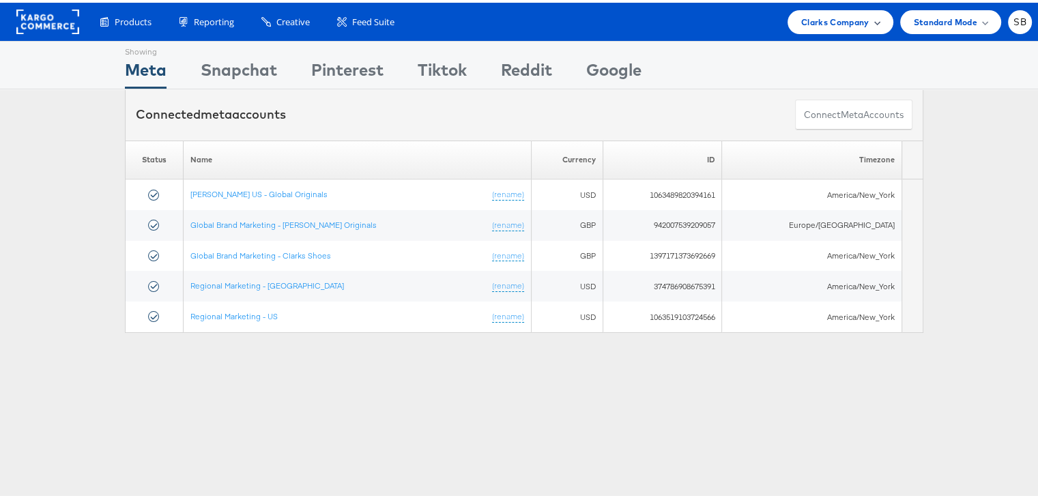
click at [813, 14] on span "Clarks Company" at bounding box center [835, 19] width 68 height 14
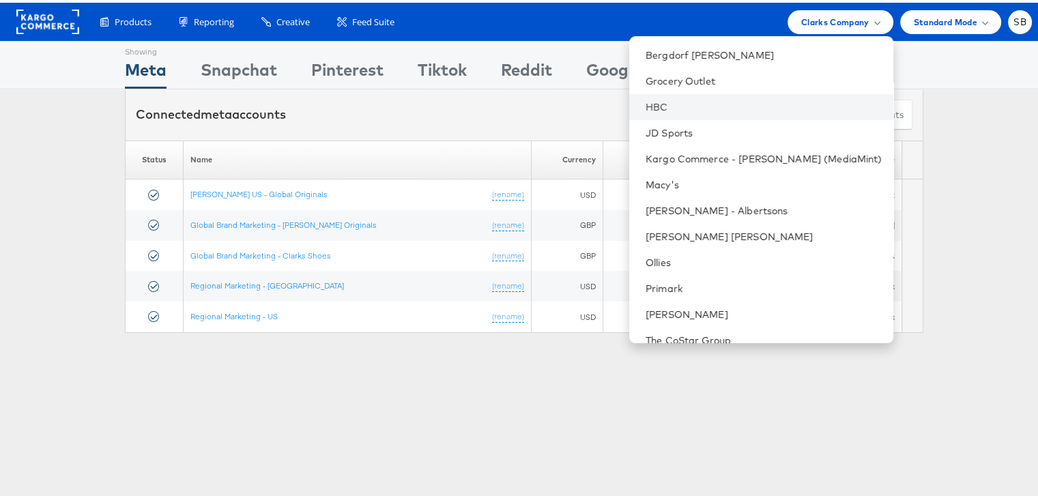
scroll to position [143, 0]
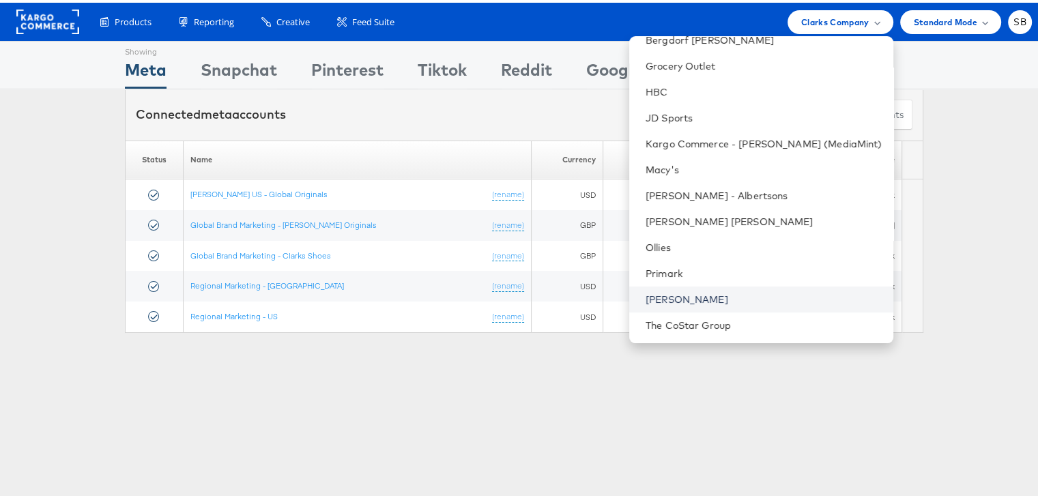
click at [698, 297] on link "[PERSON_NAME]" at bounding box center [763, 297] width 237 height 14
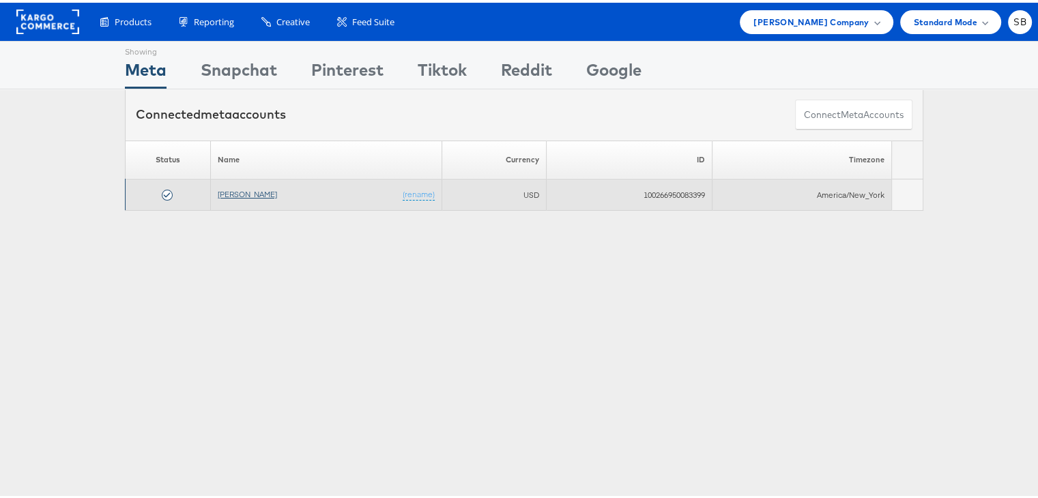
click at [241, 190] on link "[PERSON_NAME]" at bounding box center [247, 191] width 59 height 10
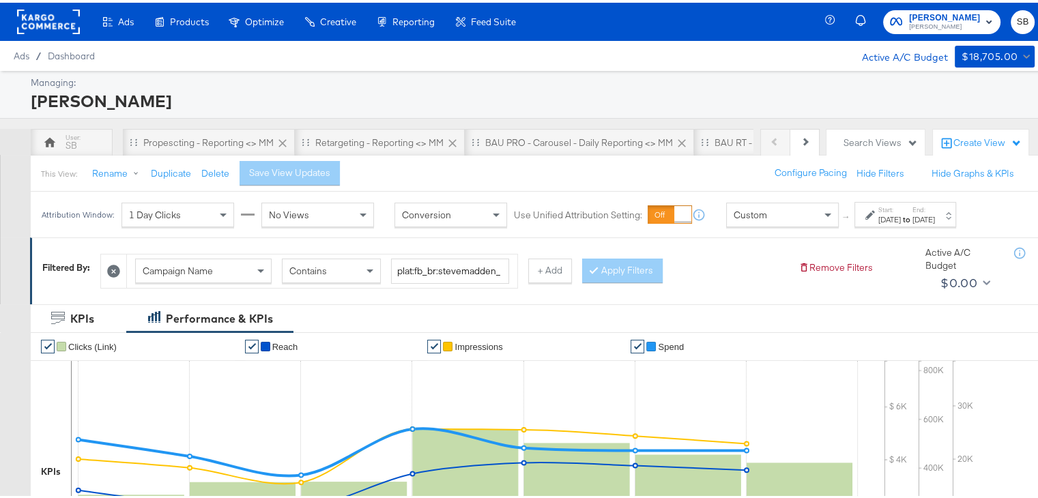
click at [900, 208] on label "Start:" at bounding box center [889, 207] width 23 height 9
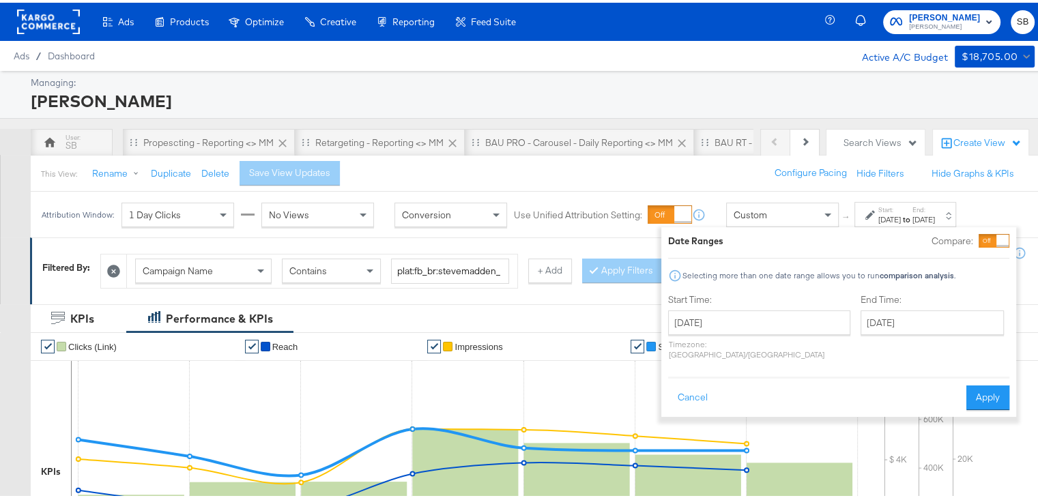
click at [900, 208] on label "Start:" at bounding box center [889, 207] width 23 height 9
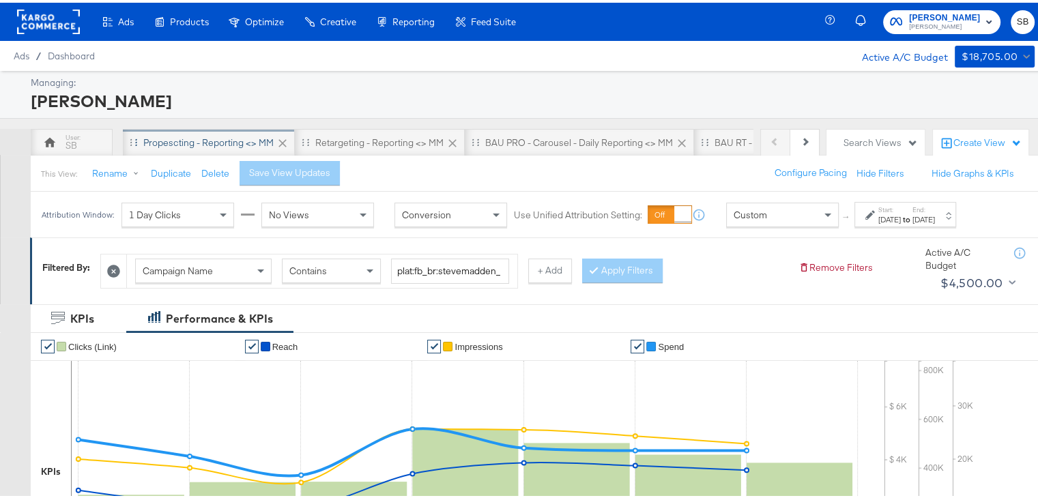
click at [228, 146] on div "Propescting - Reporting <> MM" at bounding box center [209, 139] width 172 height 27
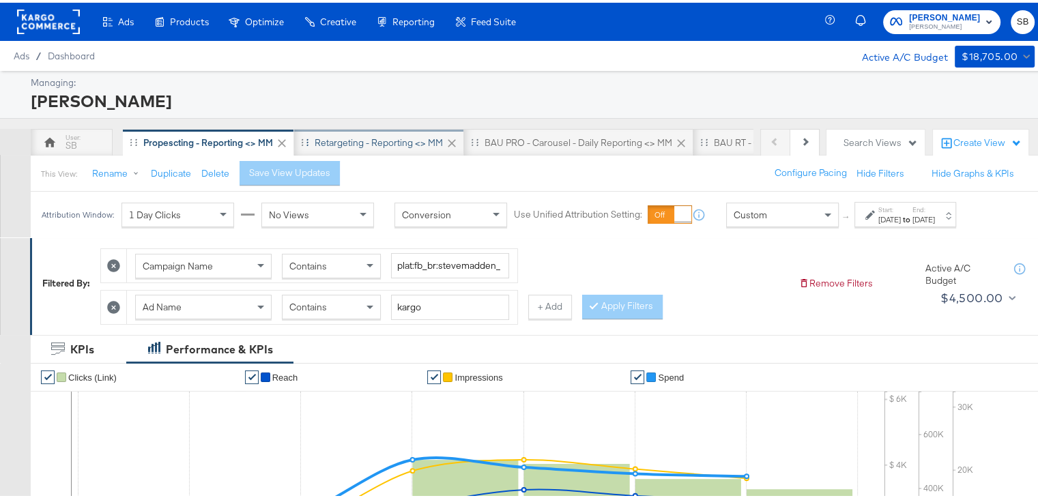
click at [349, 136] on div "Retargeting - Reporting <> MM" at bounding box center [378, 140] width 128 height 13
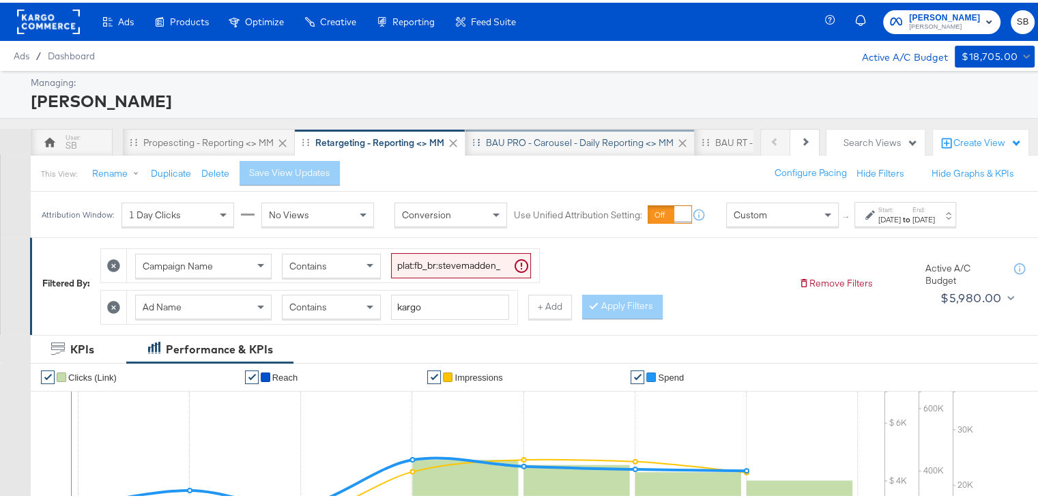
click at [559, 139] on div "BAU PRO - Carousel - Daily Reporting <> MM" at bounding box center [580, 140] width 188 height 13
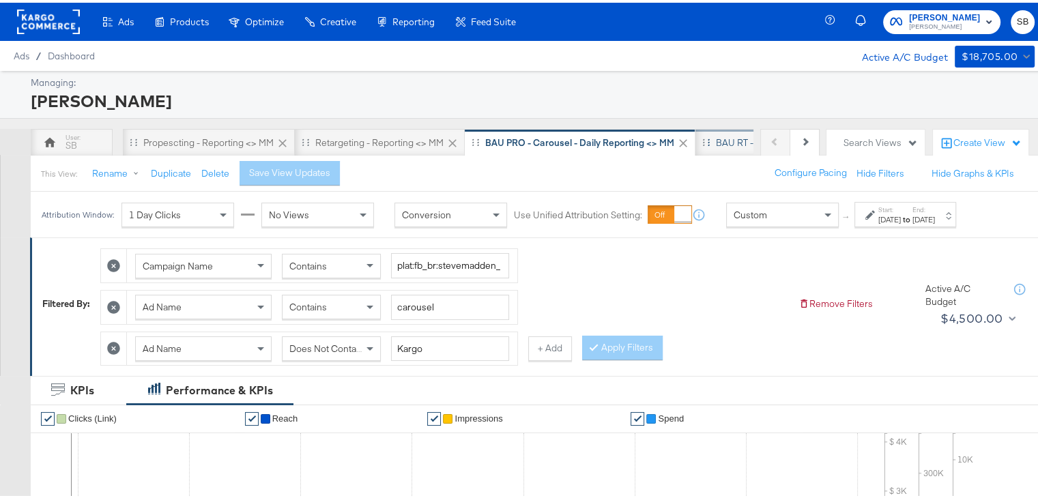
click at [717, 131] on div "BAU RT - Carousel - Daily Reporting <> MM" at bounding box center [805, 139] width 221 height 27
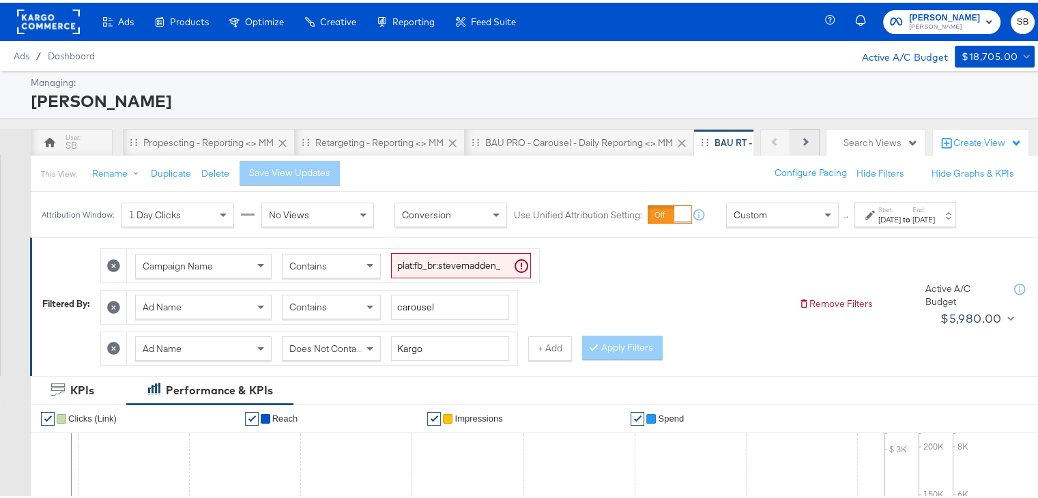
click at [800, 137] on icon at bounding box center [804, 139] width 8 height 8
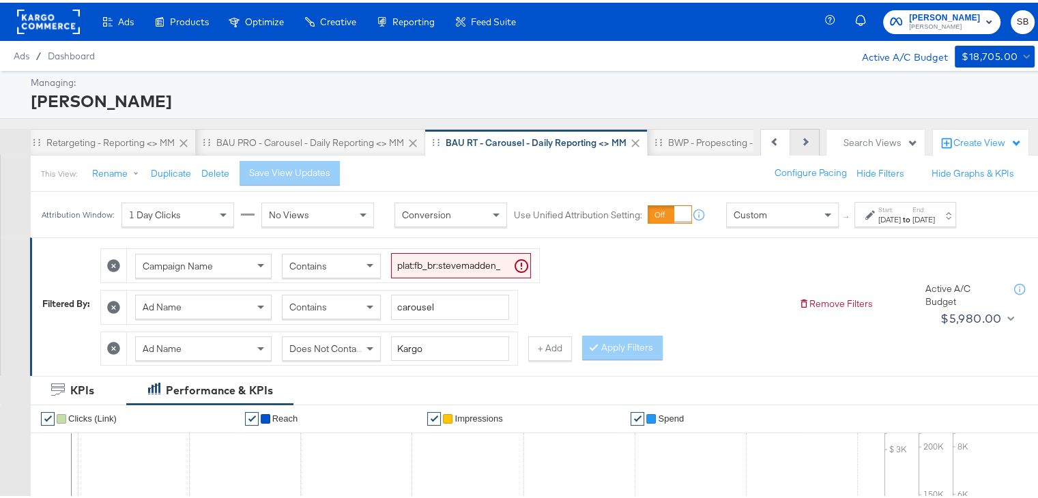
click at [800, 137] on icon at bounding box center [804, 139] width 8 height 8
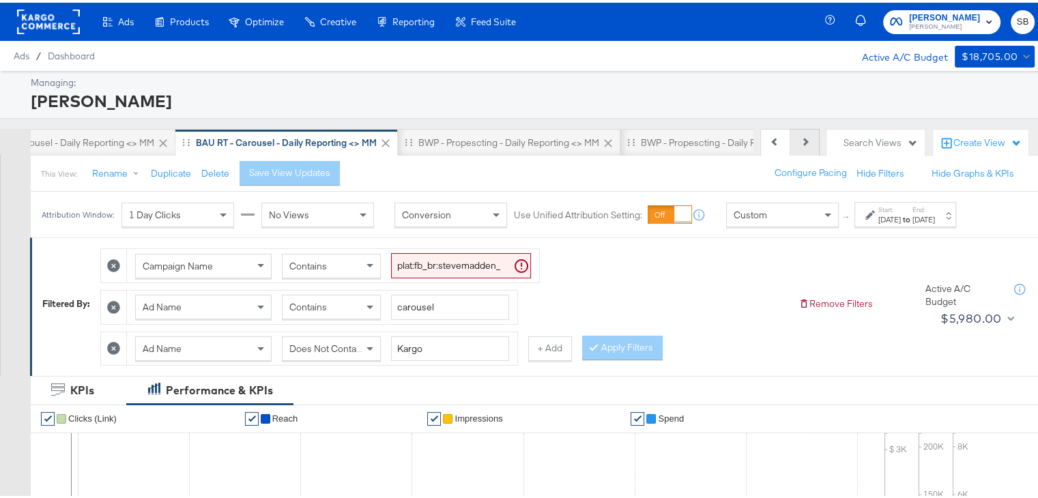
click at [800, 137] on icon at bounding box center [804, 139] width 8 height 8
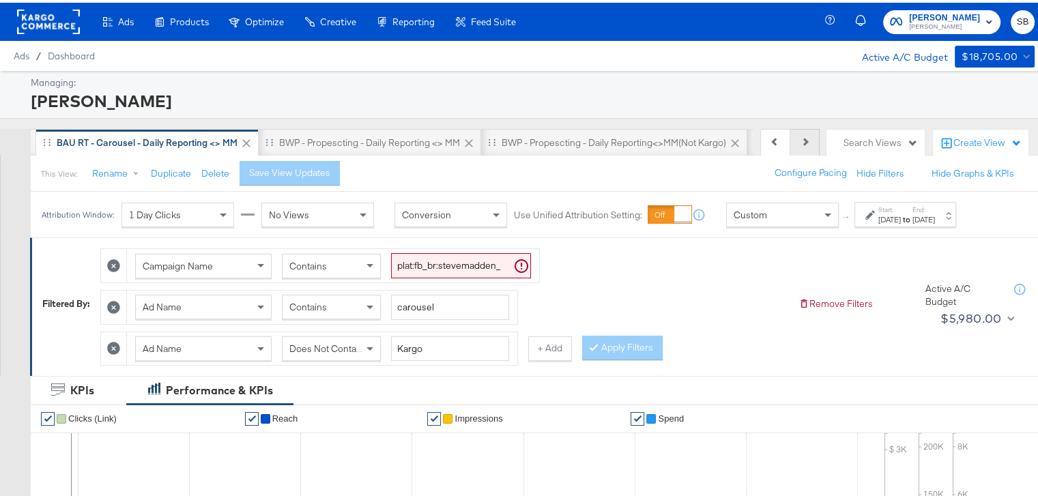
click at [800, 137] on icon at bounding box center [804, 139] width 8 height 8
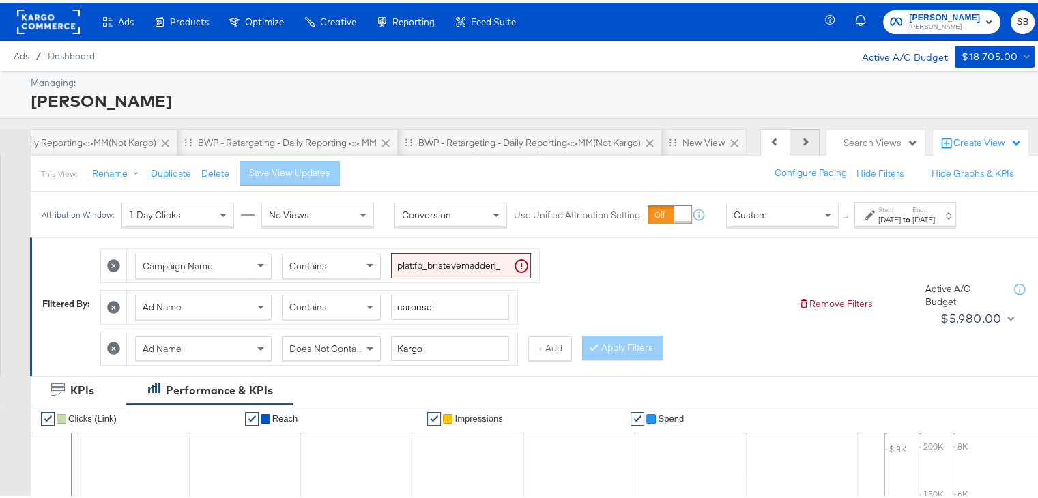
click at [800, 137] on icon at bounding box center [804, 139] width 8 height 8
click at [761, 134] on button "Previous" at bounding box center [775, 139] width 30 height 27
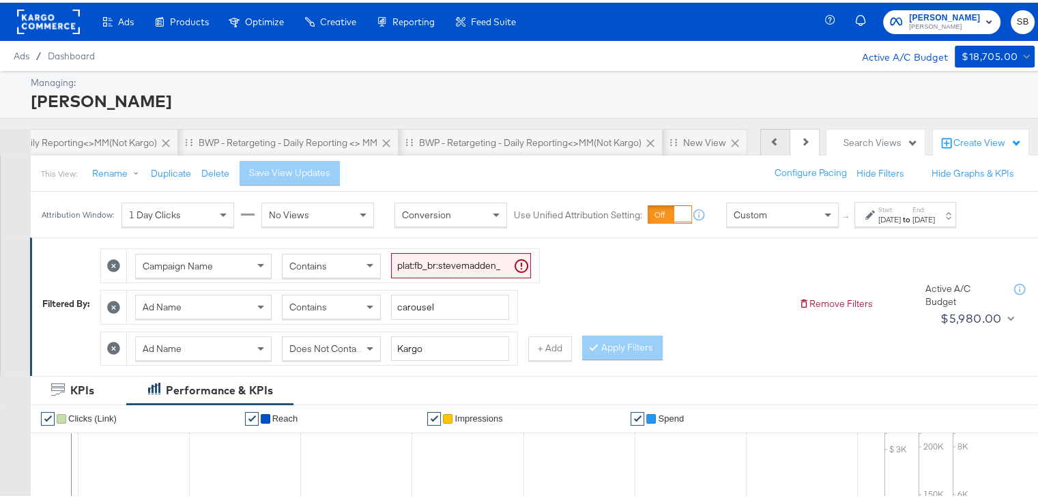
click at [761, 134] on button "Previous" at bounding box center [775, 139] width 30 height 27
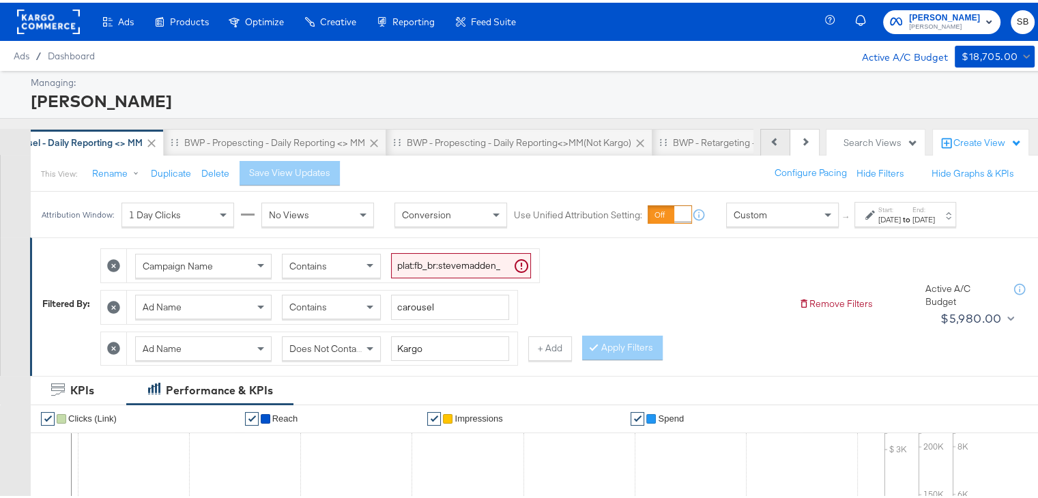
click at [761, 134] on button "Previous" at bounding box center [775, 139] width 30 height 27
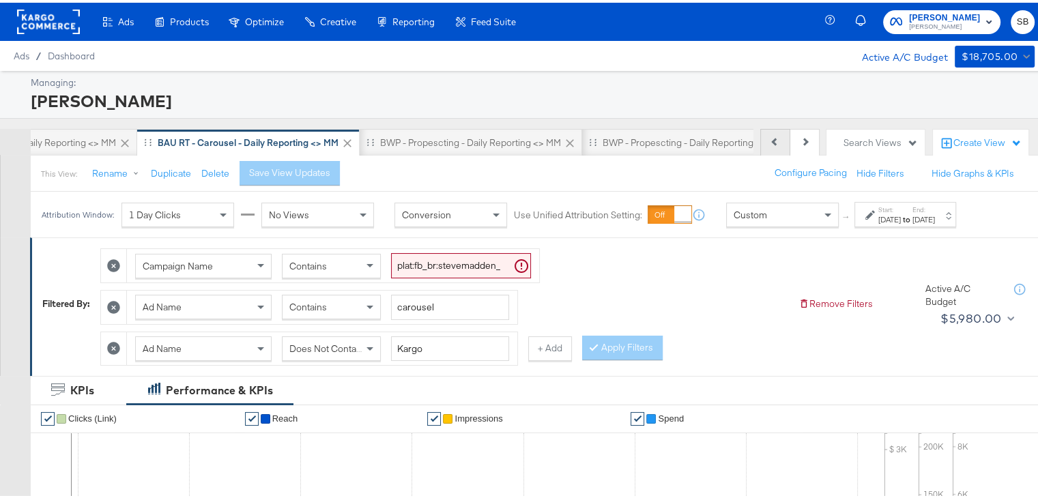
click at [761, 134] on button "Previous" at bounding box center [775, 139] width 30 height 27
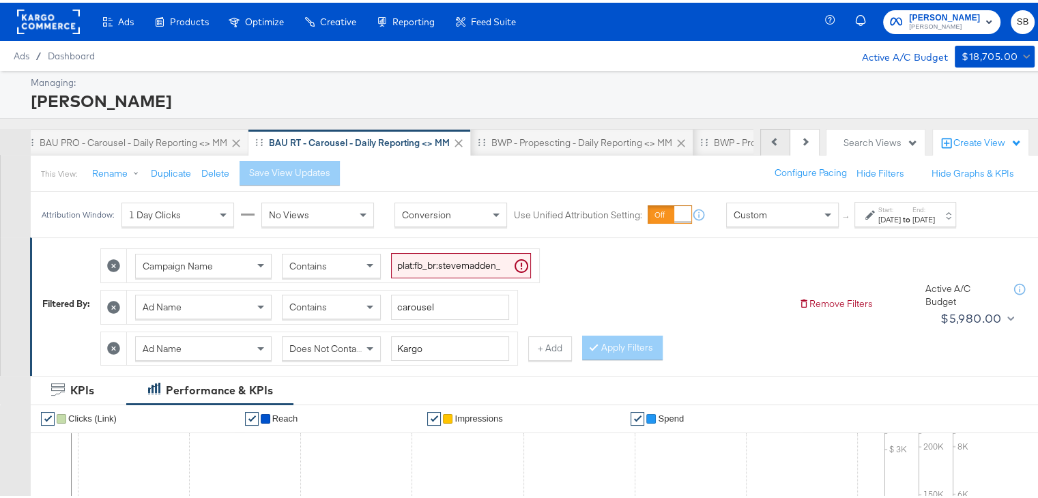
click at [761, 134] on button "Previous" at bounding box center [775, 139] width 30 height 27
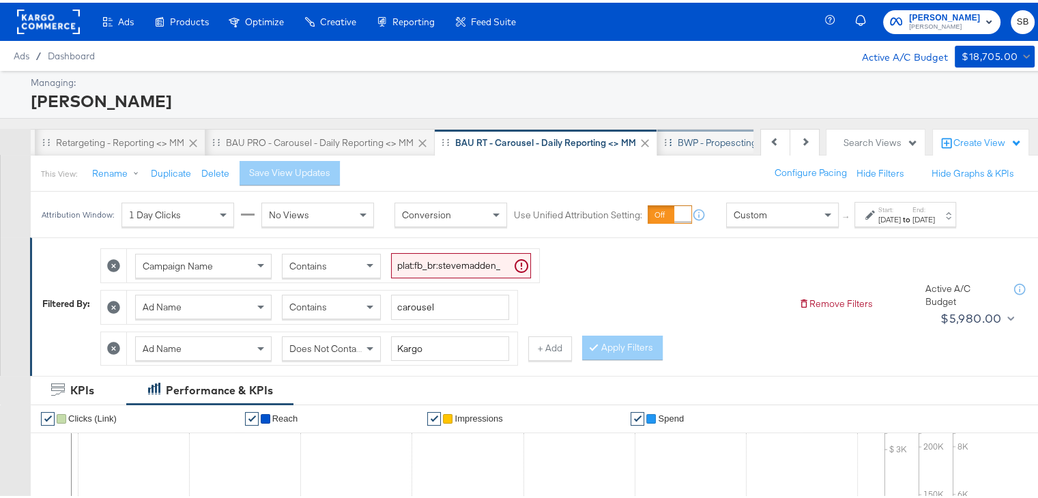
scroll to position [0, 259]
click at [790, 144] on button "Next" at bounding box center [804, 139] width 29 height 27
click at [656, 131] on div "BWP - Propescting - Daily Reporting <> MM" at bounding box center [631, 139] width 222 height 27
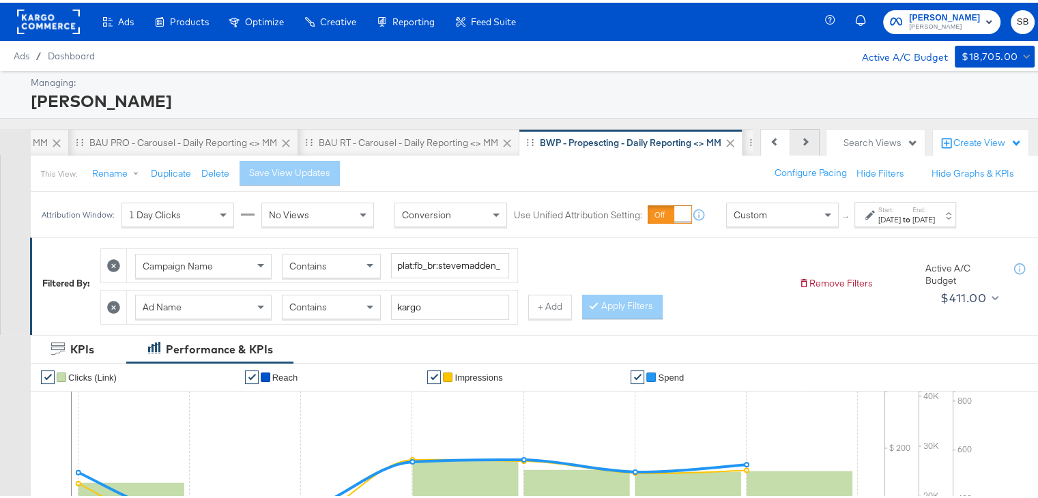
click at [800, 136] on icon at bounding box center [804, 139] width 8 height 8
click at [676, 132] on div "BWP - Propescting - Daily Reporting<>MM(not kargo)" at bounding box center [739, 139] width 266 height 27
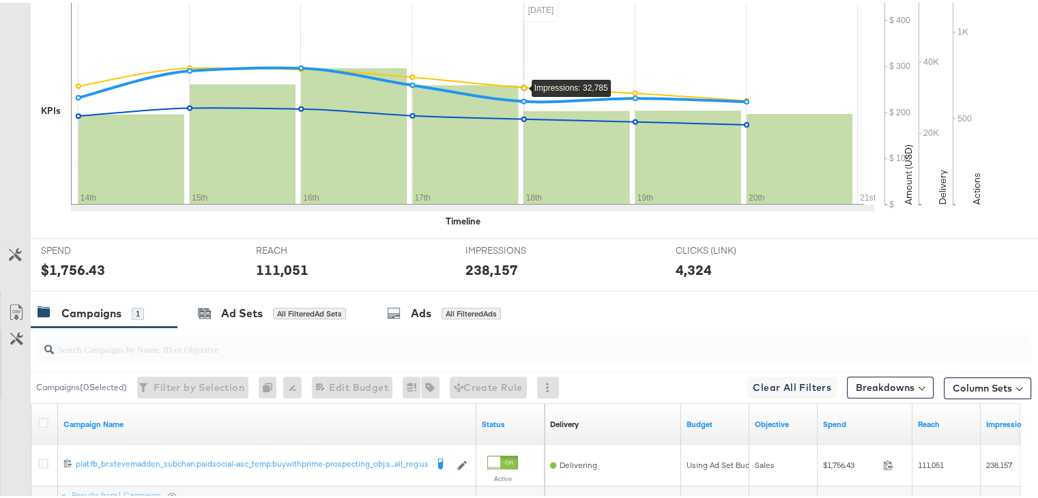
scroll to position [515, 0]
